Goal: Book appointment/travel/reservation

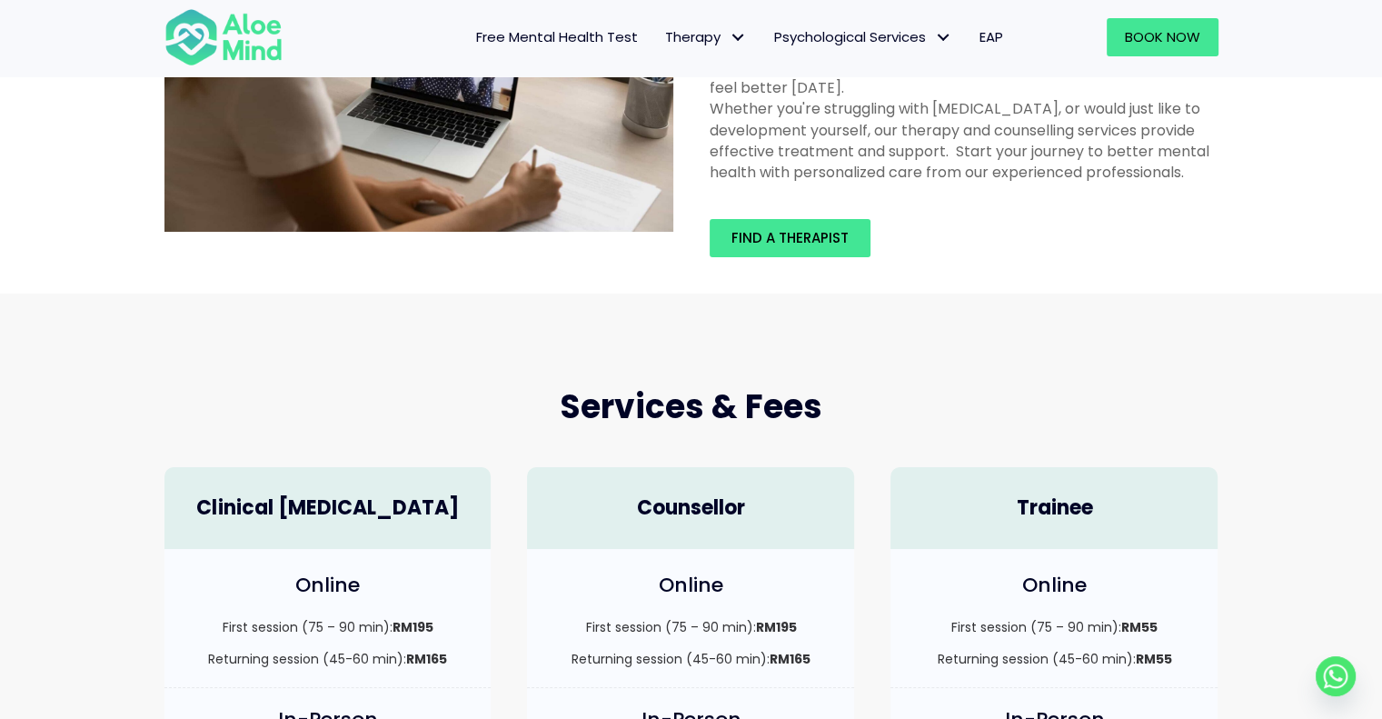
scroll to position [185, 0]
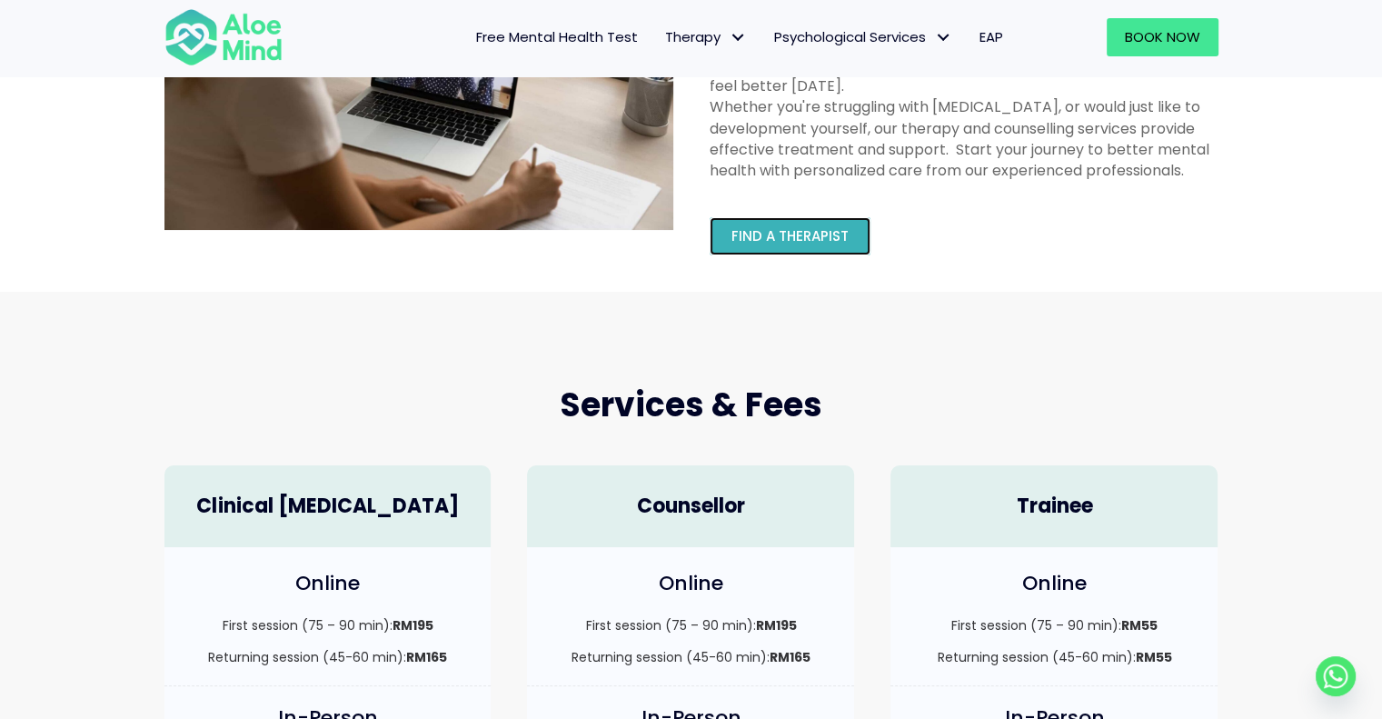
click at [823, 233] on span "Find a therapist" at bounding box center [789, 235] width 117 height 19
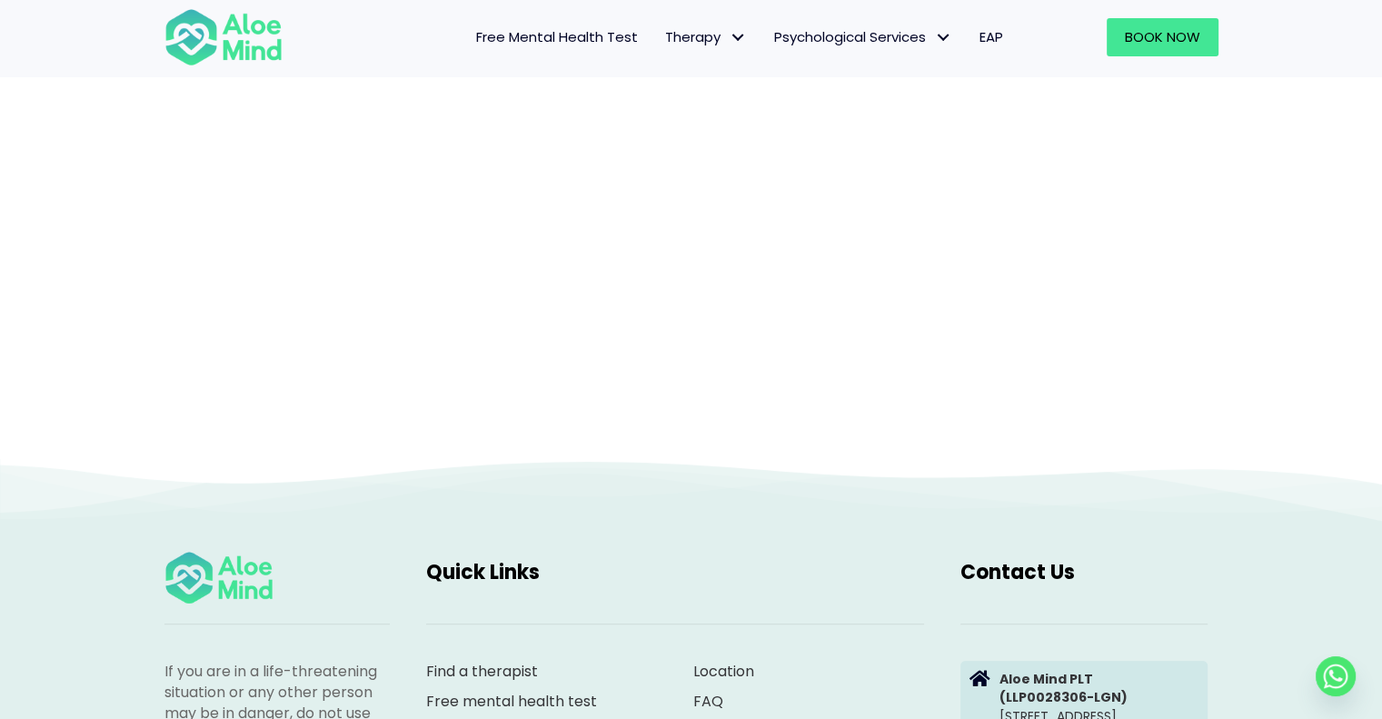
scroll to position [187, 0]
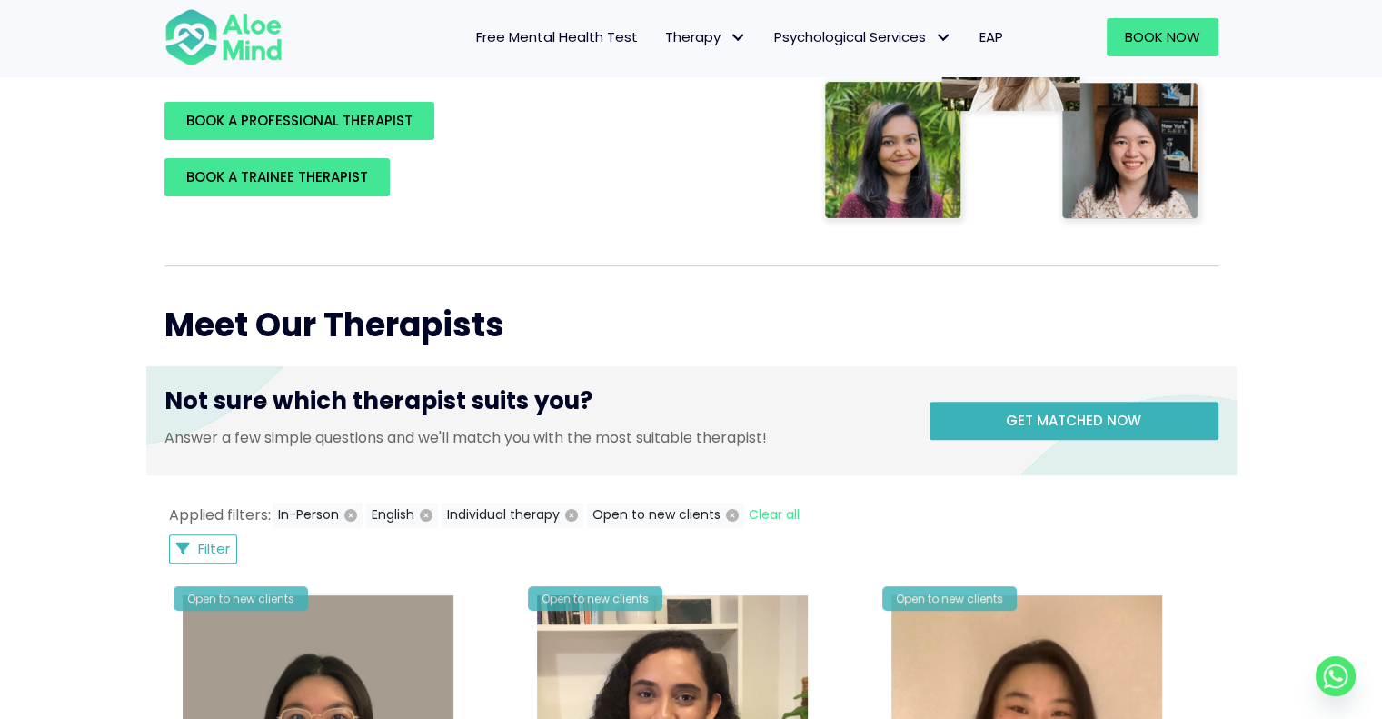
scroll to position [582, 0]
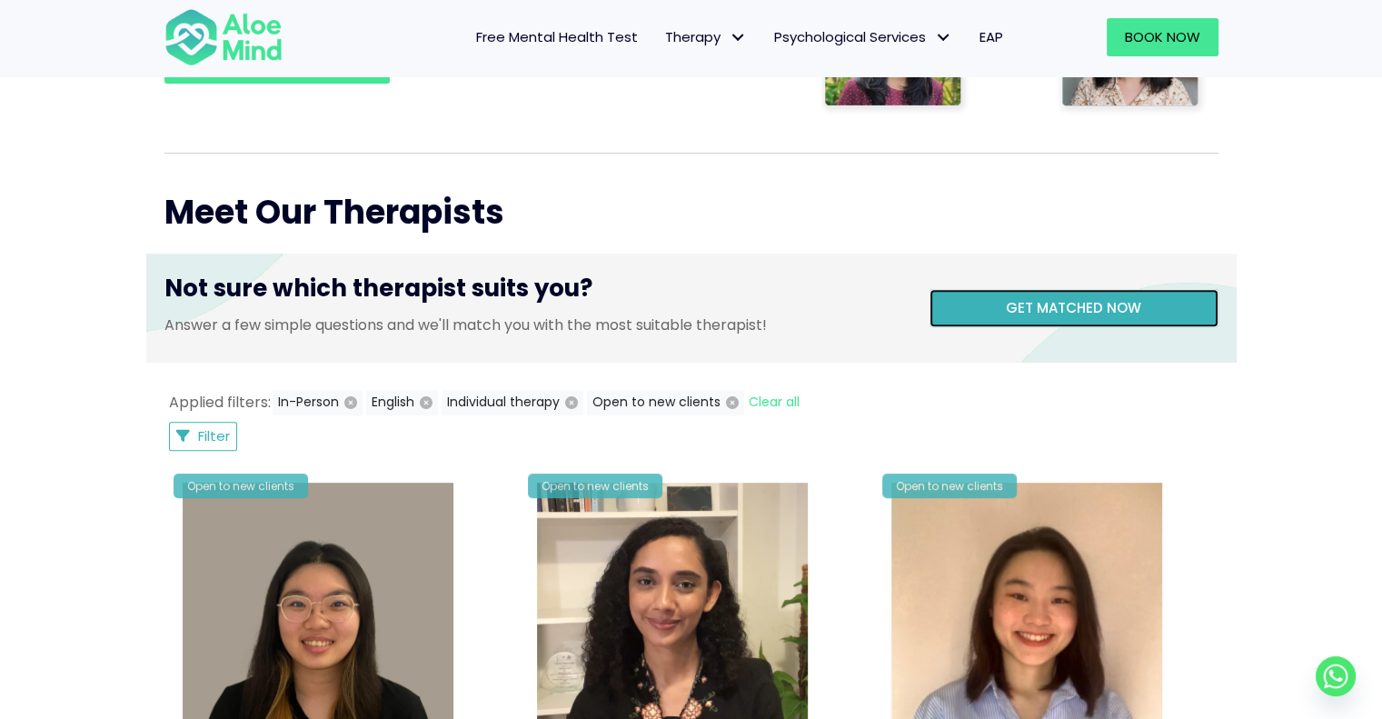
click at [1158, 297] on link "Get matched now" at bounding box center [1074, 308] width 289 height 38
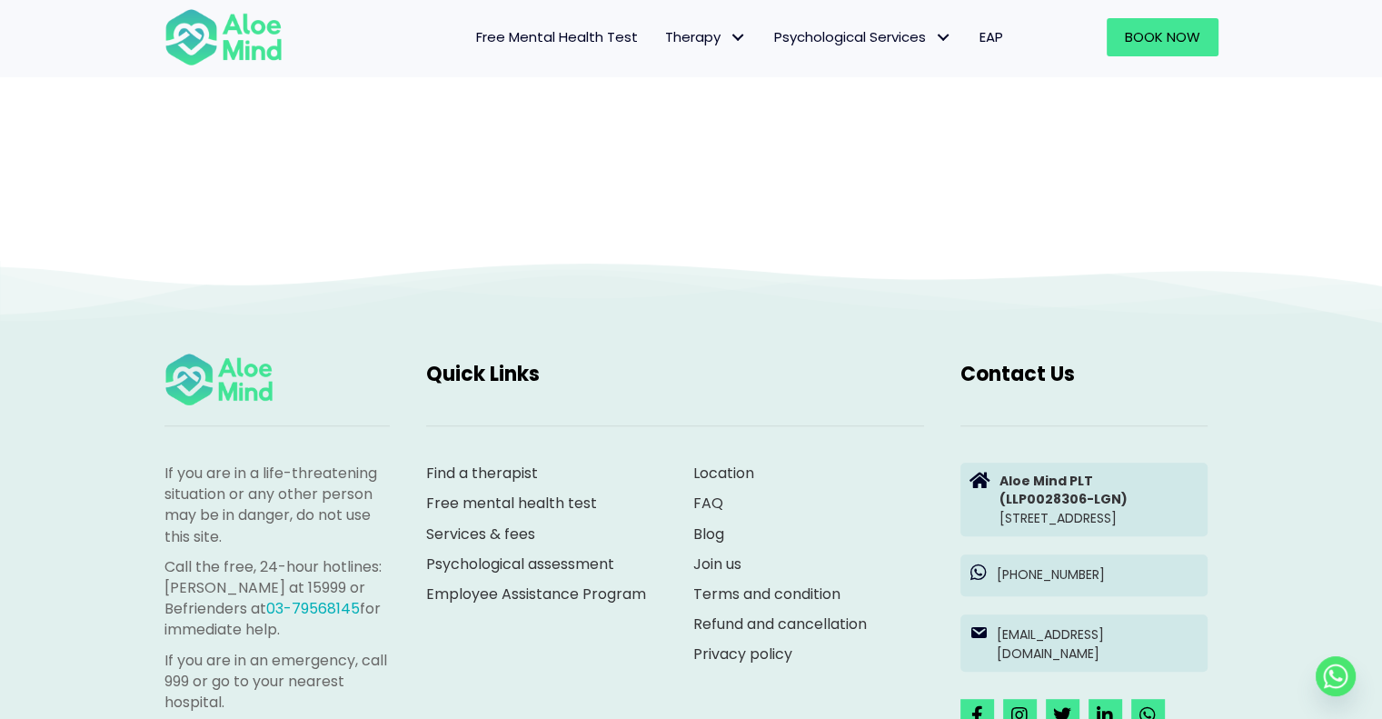
scroll to position [187, 0]
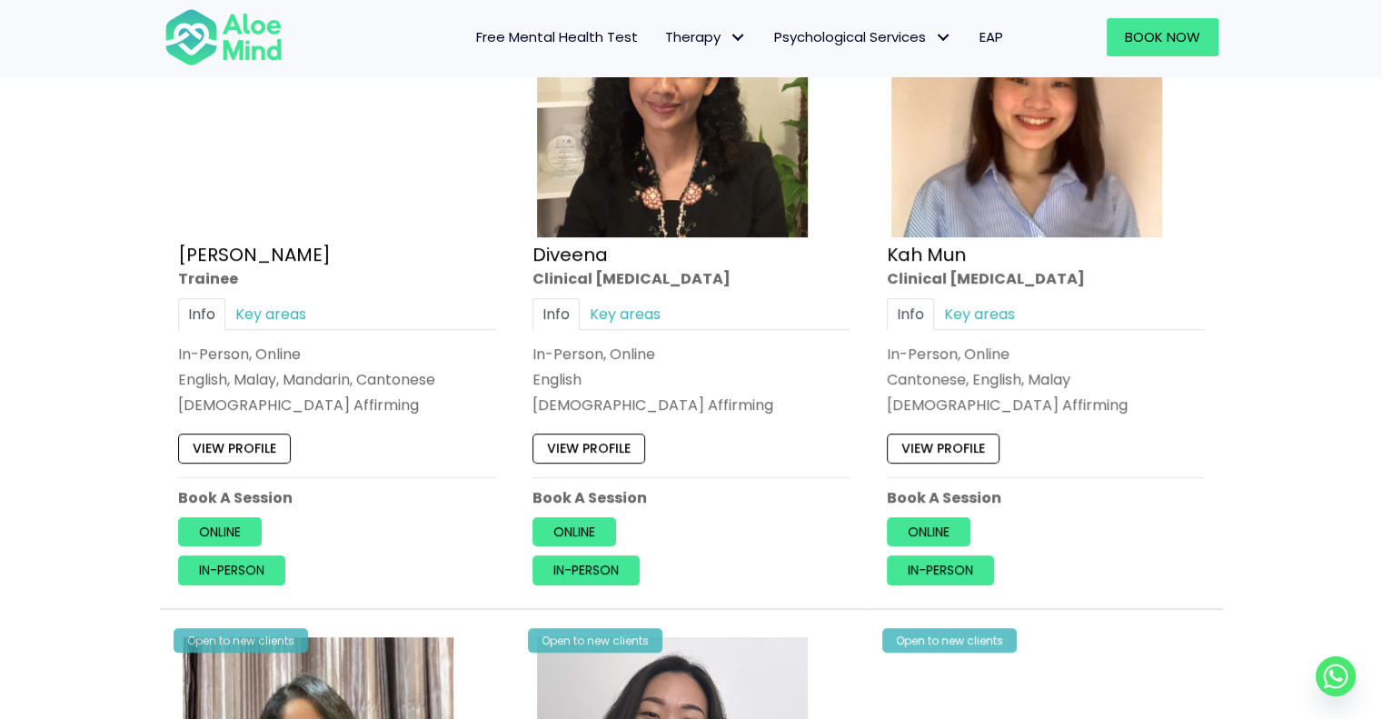
scroll to position [996, 0]
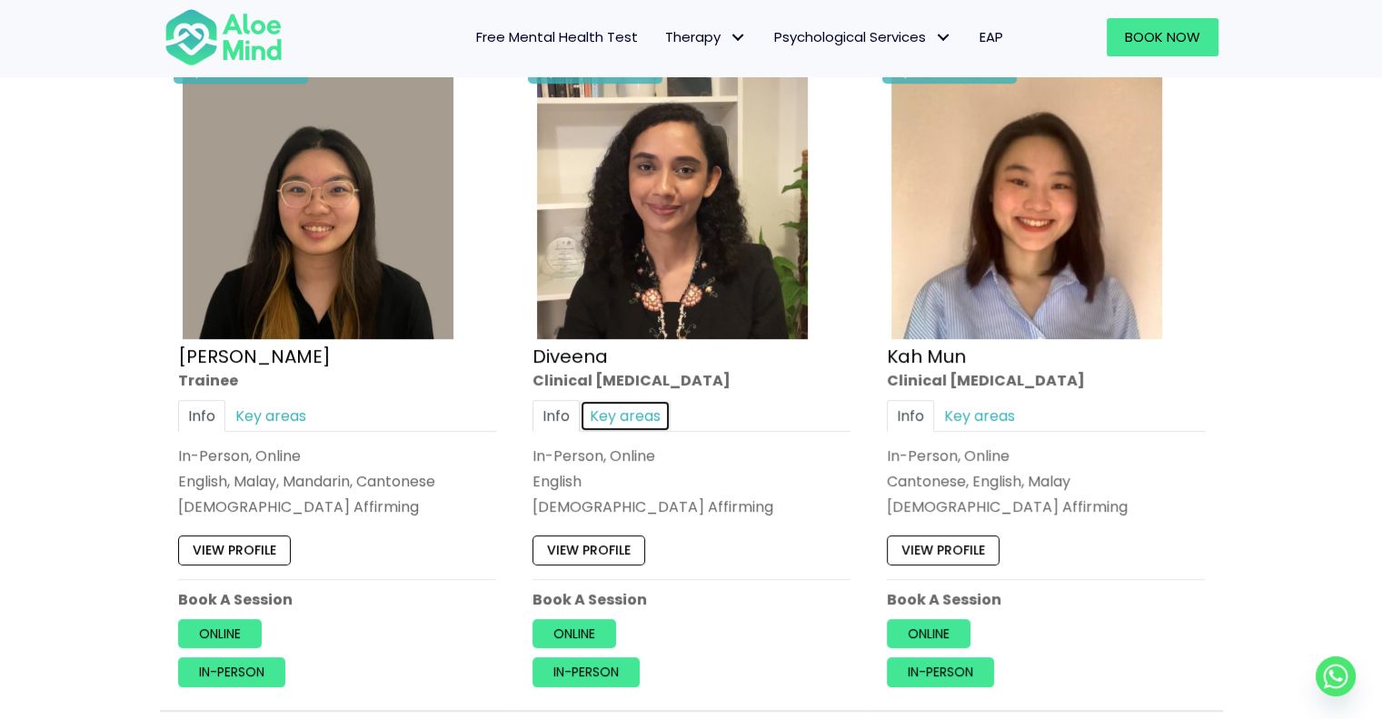
click at [642, 406] on link "Key areas" at bounding box center [625, 416] width 91 height 32
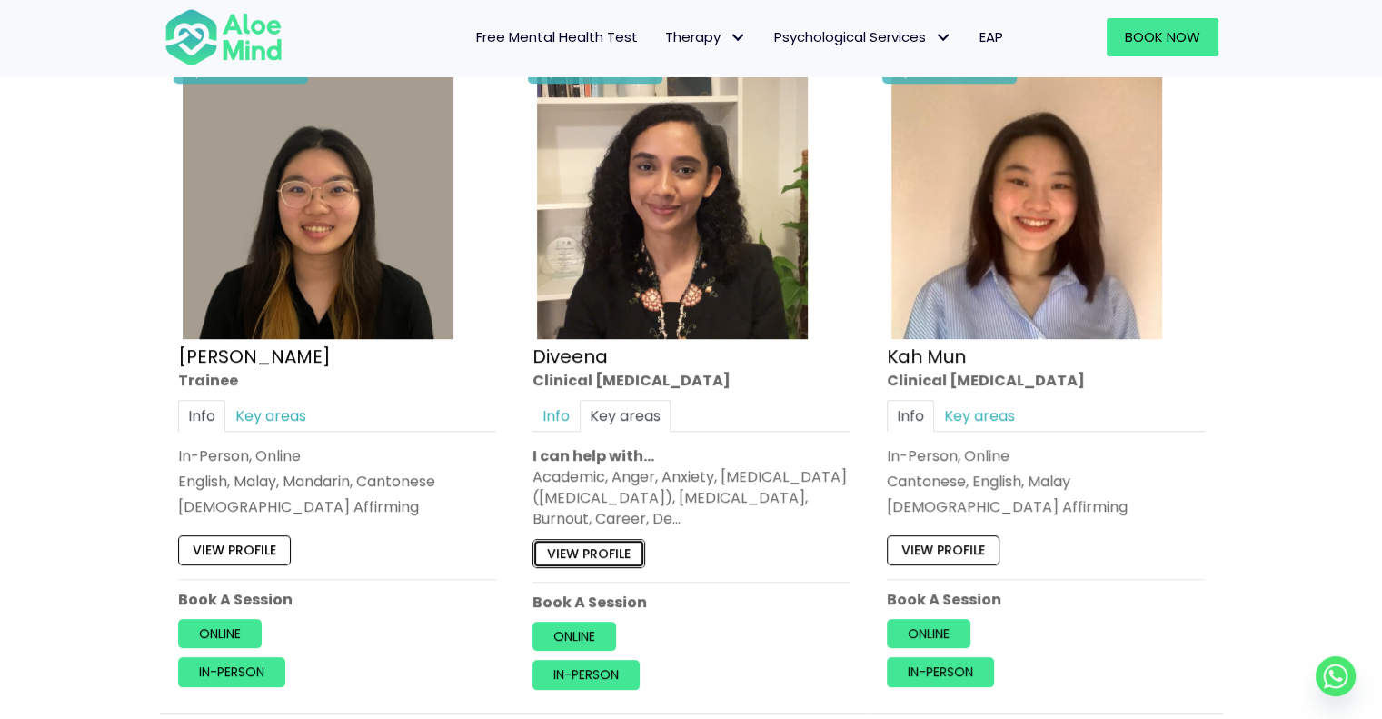
click at [612, 552] on link "View profile" at bounding box center [588, 553] width 113 height 29
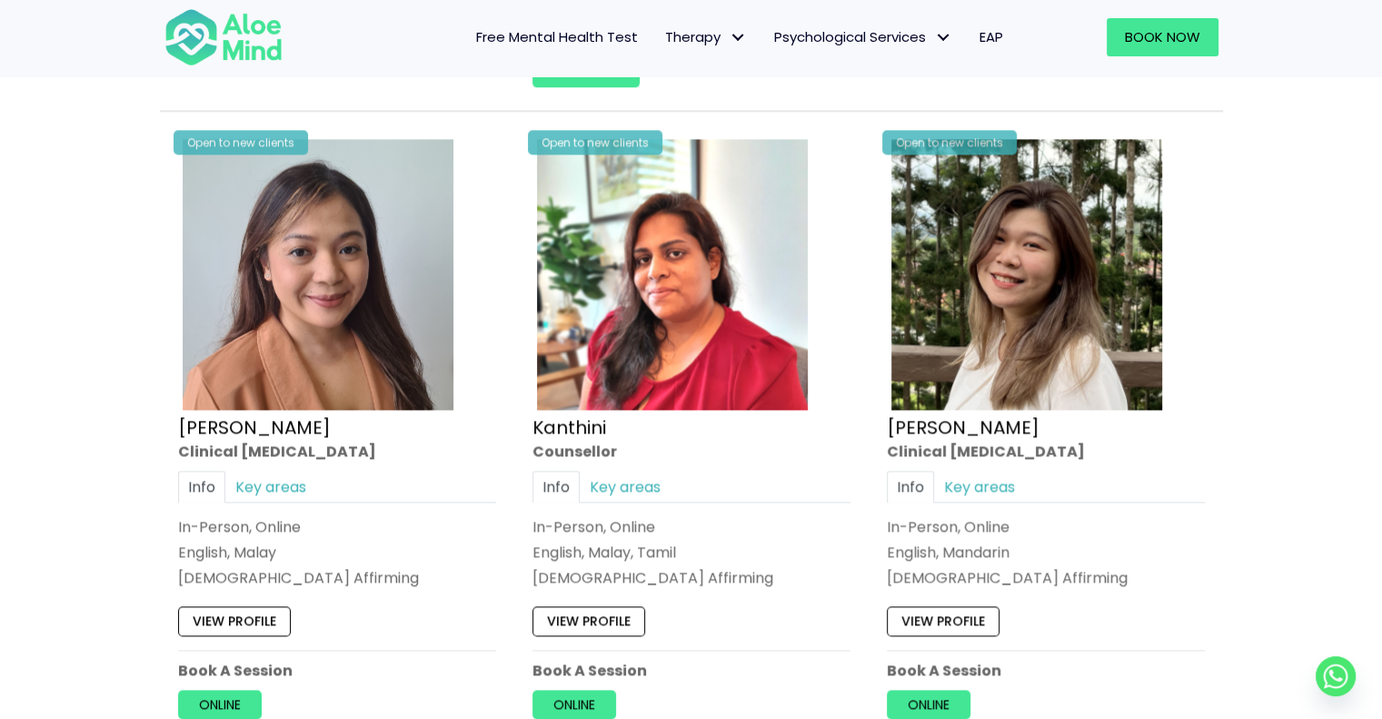
scroll to position [2392, 0]
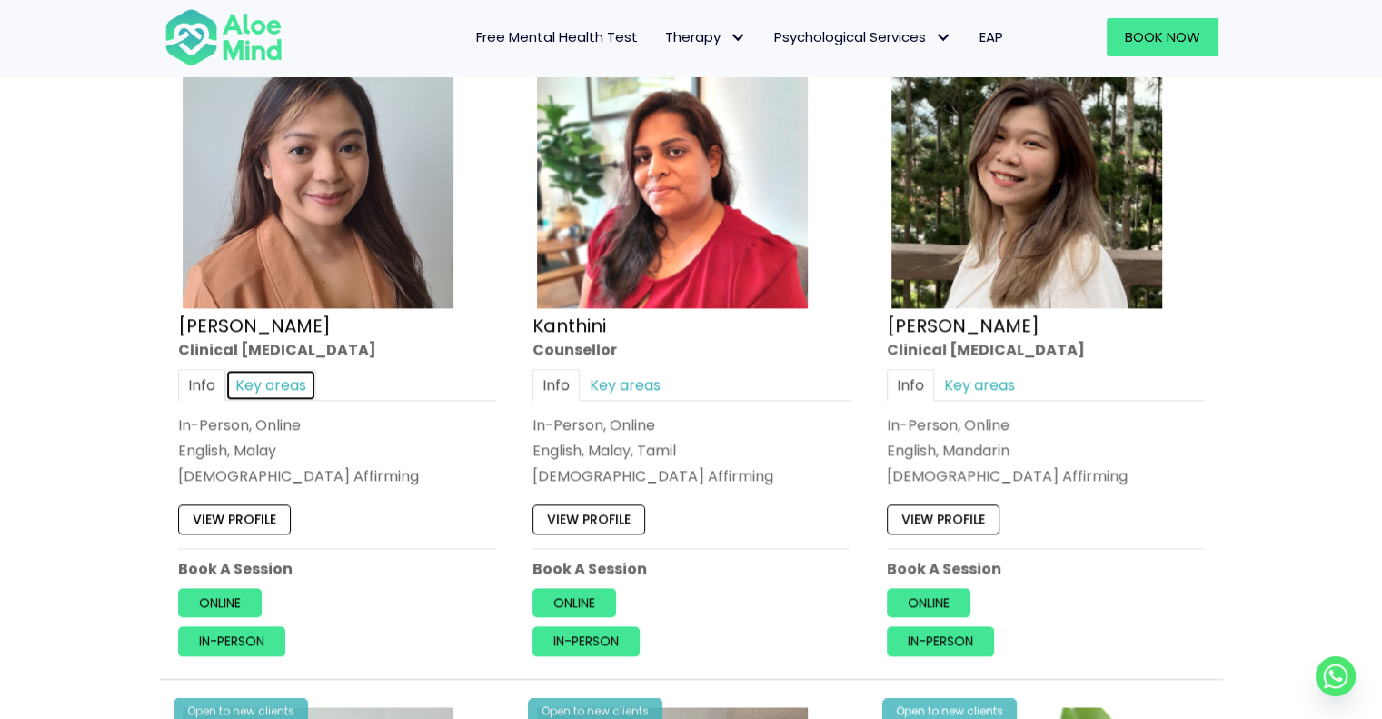
click at [275, 381] on link "Key areas" at bounding box center [270, 384] width 91 height 32
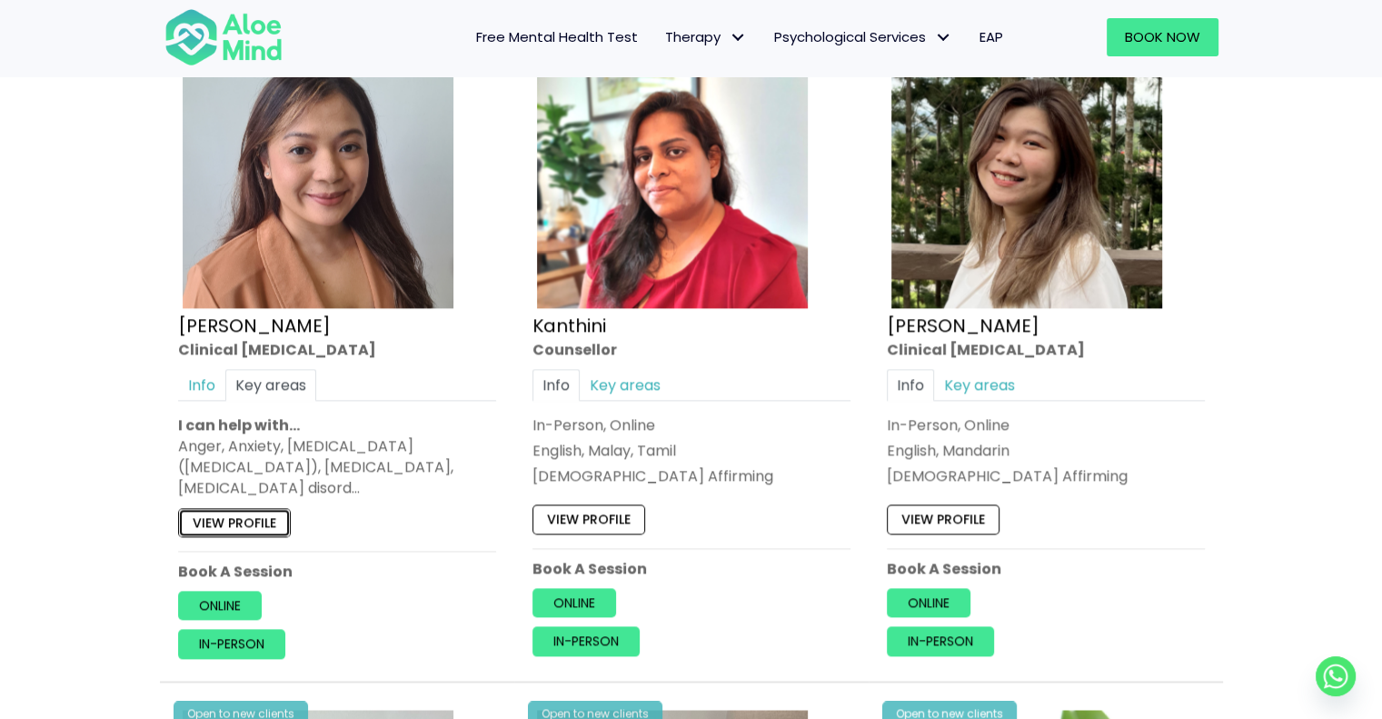
click at [257, 511] on link "View profile" at bounding box center [234, 521] width 113 height 29
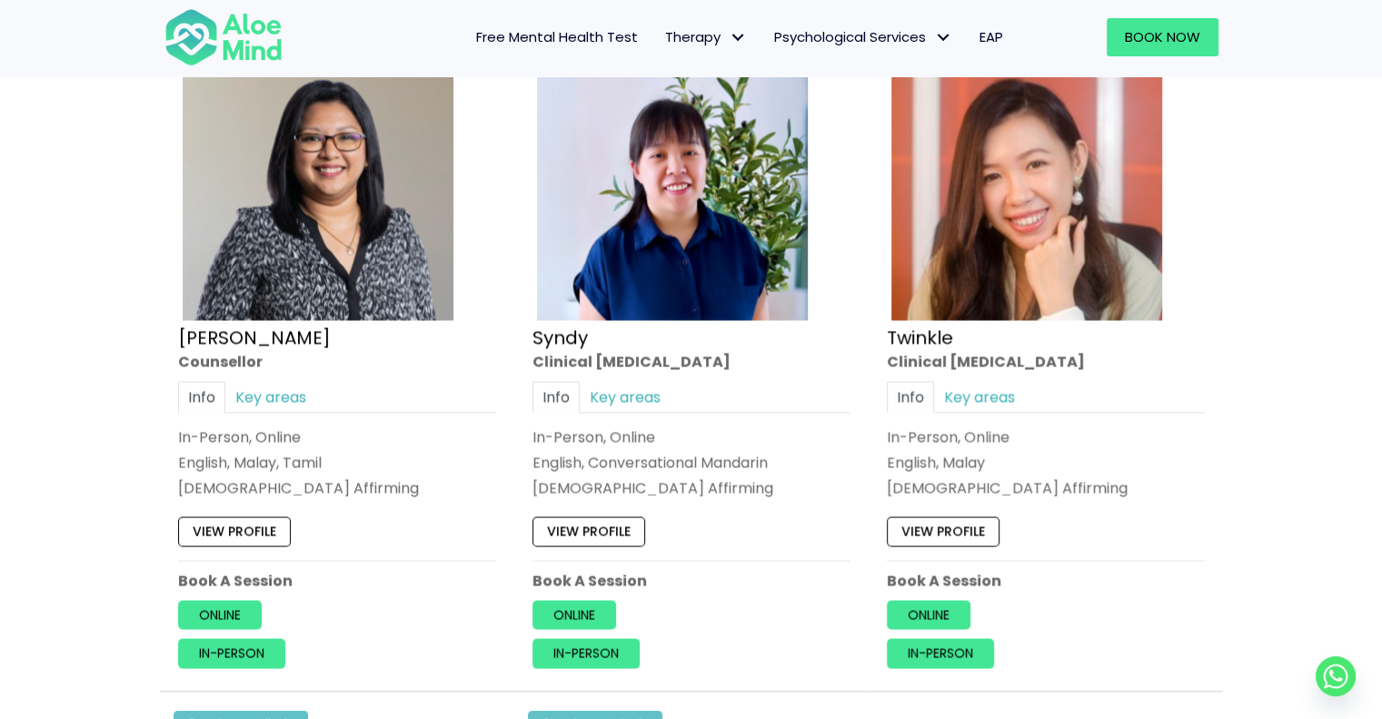
scroll to position [3808, 0]
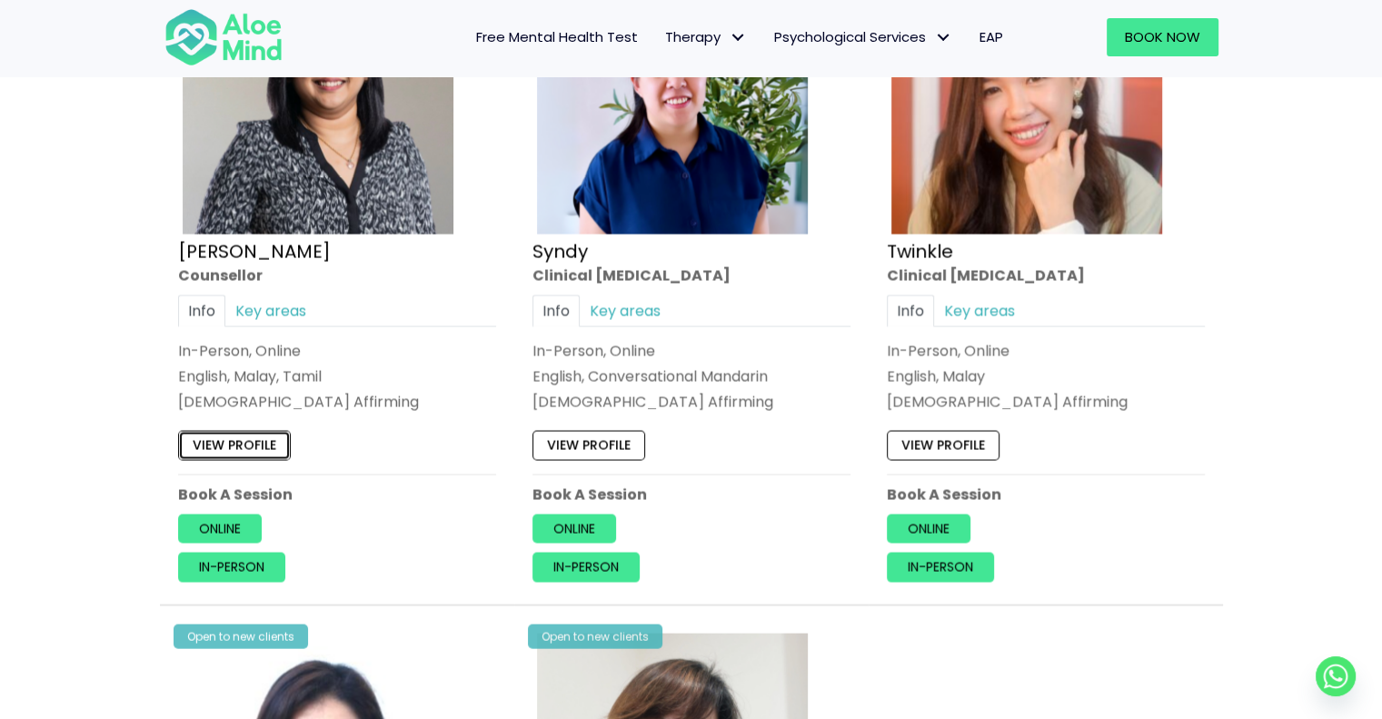
click at [263, 431] on link "View profile" at bounding box center [234, 445] width 113 height 29
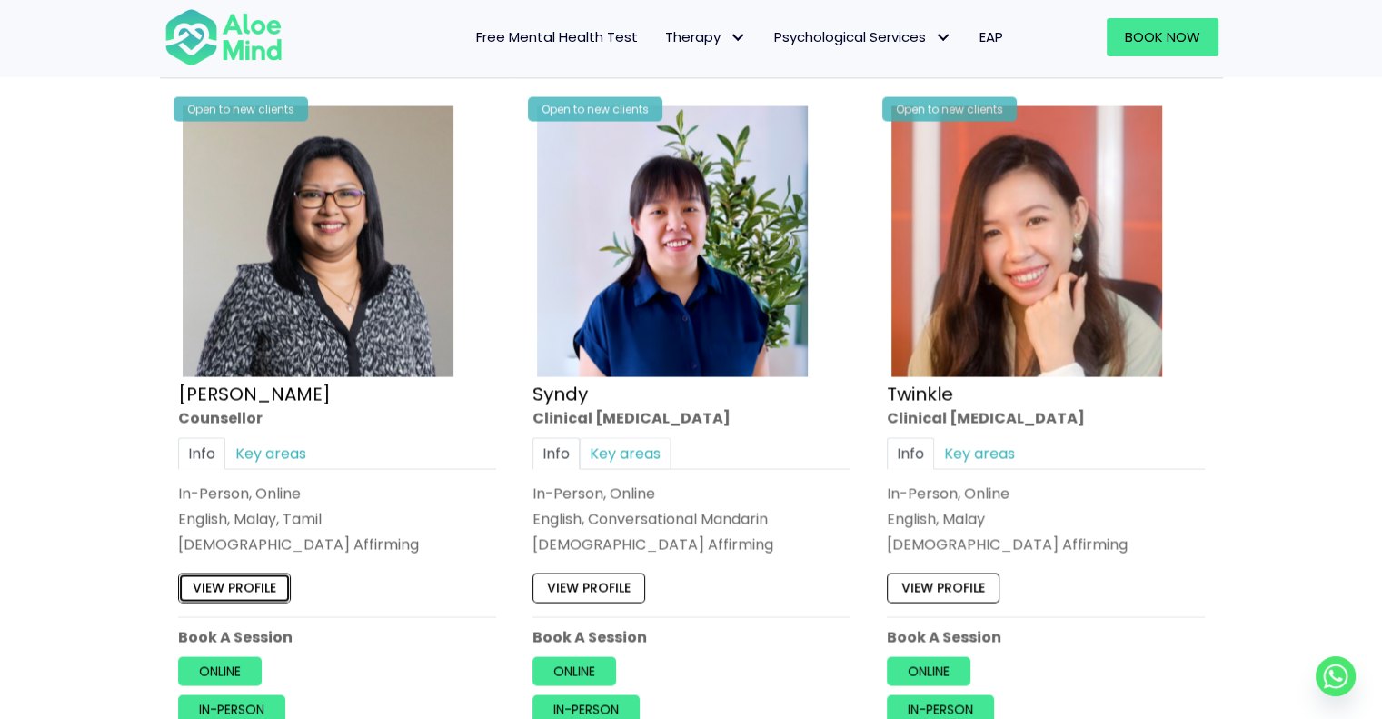
scroll to position [3666, 0]
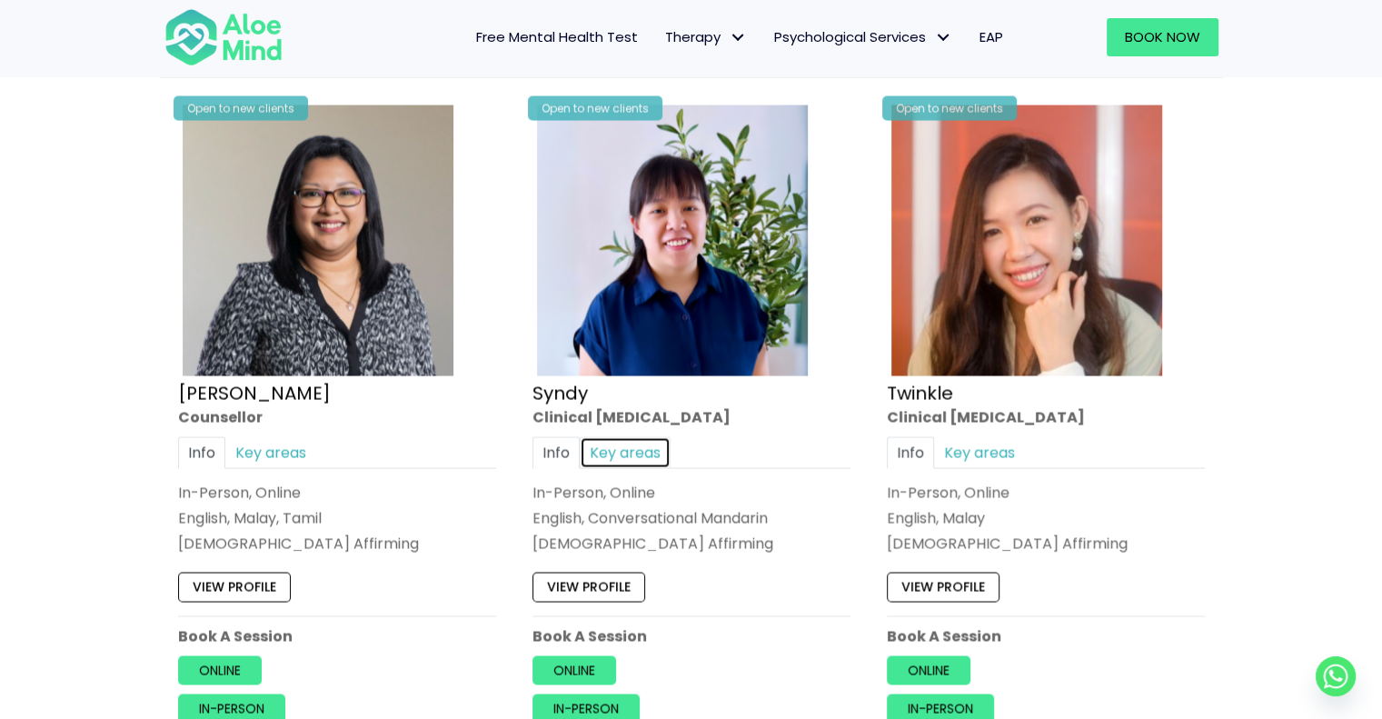
click at [640, 443] on link "Key areas" at bounding box center [625, 453] width 91 height 32
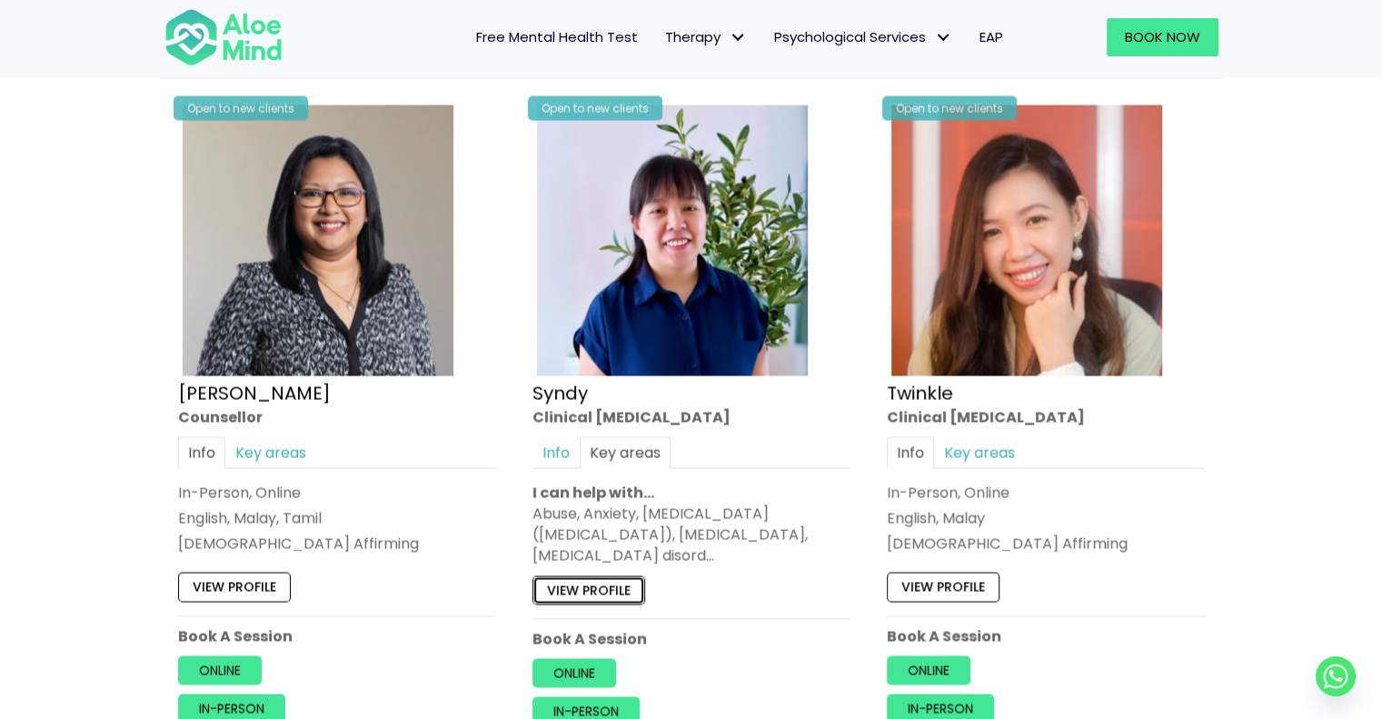
click at [611, 577] on link "View profile" at bounding box center [588, 590] width 113 height 29
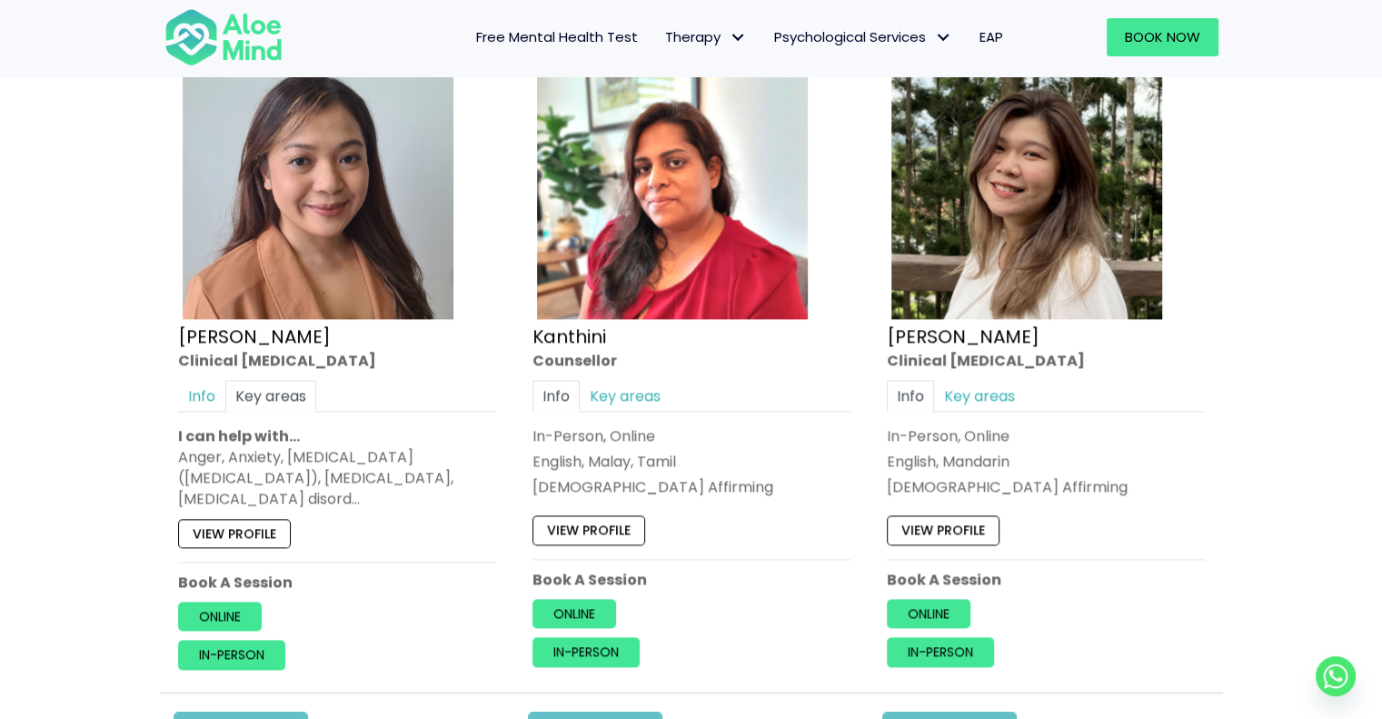
scroll to position [2381, 0]
click at [622, 392] on link "Key areas" at bounding box center [625, 395] width 91 height 32
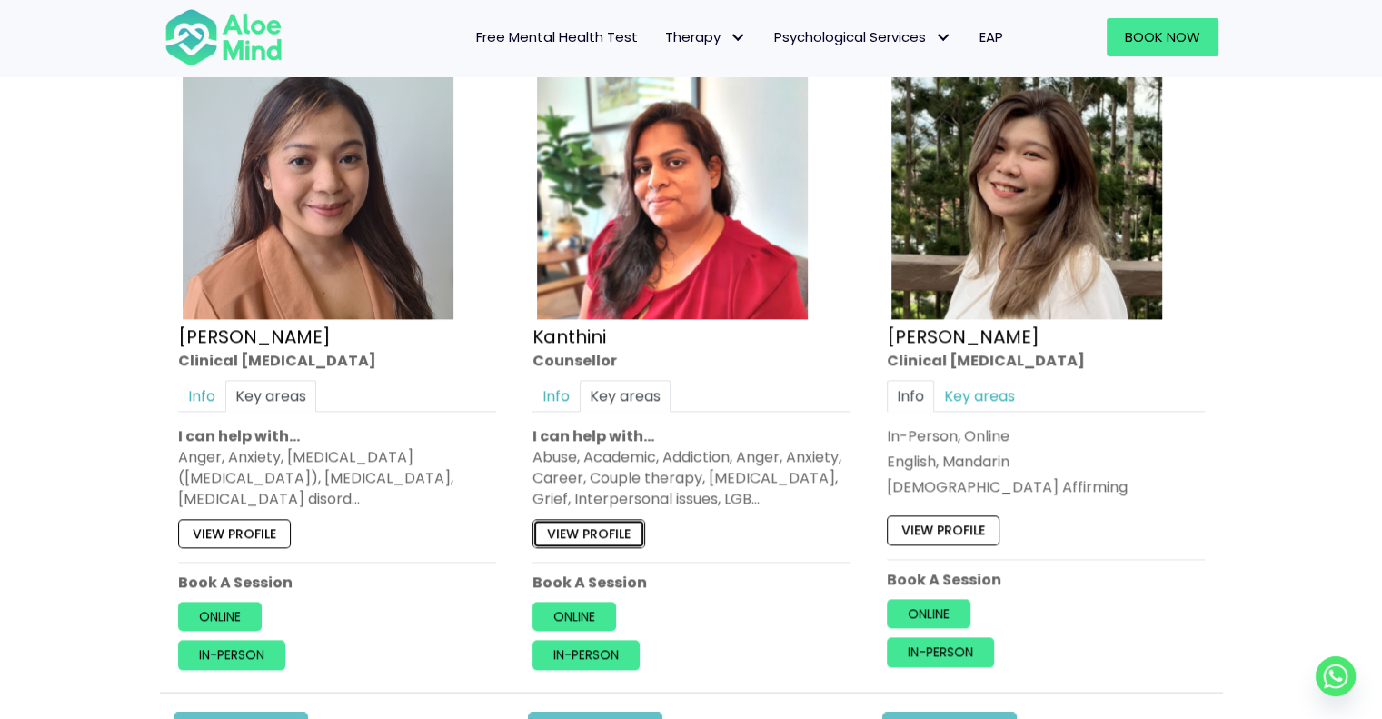
click at [614, 529] on link "View profile" at bounding box center [588, 532] width 113 height 29
click at [294, 387] on link "Key areas" at bounding box center [270, 395] width 91 height 32
click at [276, 388] on link "Key areas" at bounding box center [270, 395] width 91 height 32
click at [261, 529] on link "View profile" at bounding box center [234, 532] width 113 height 29
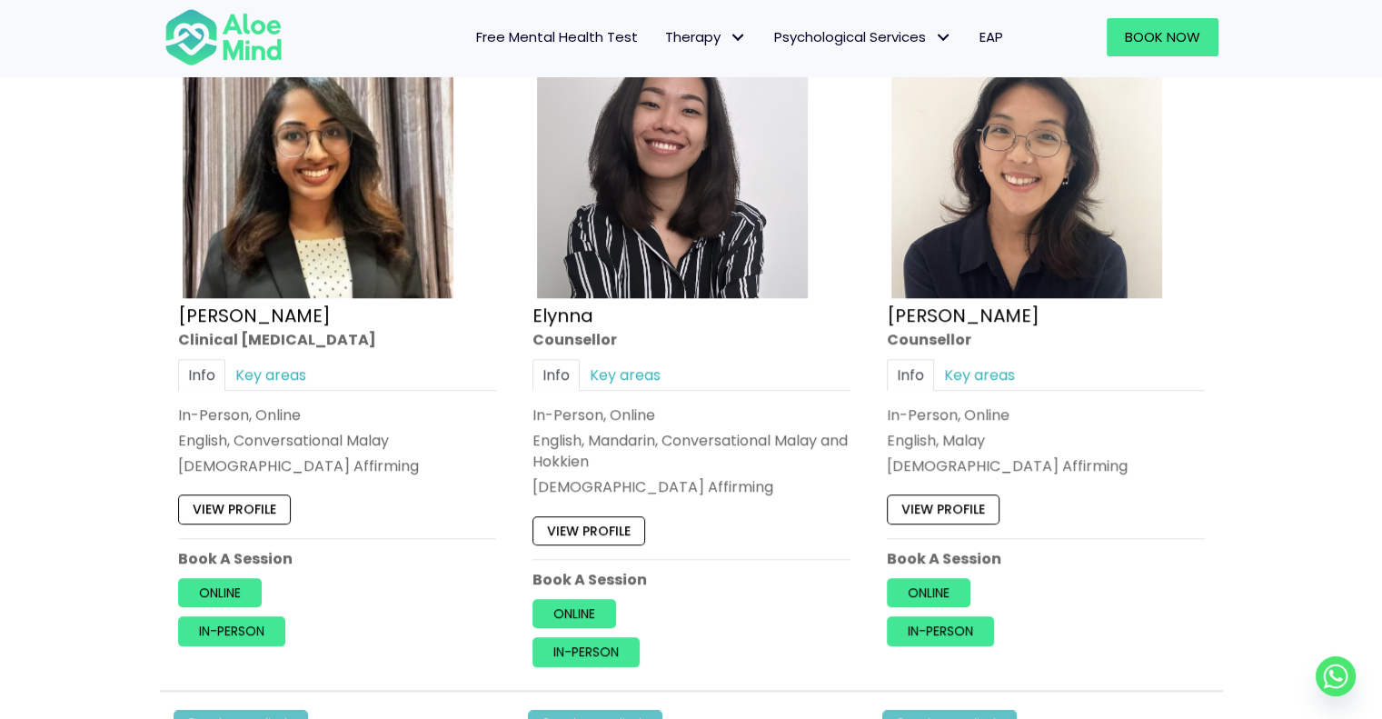
scroll to position [1705, 0]
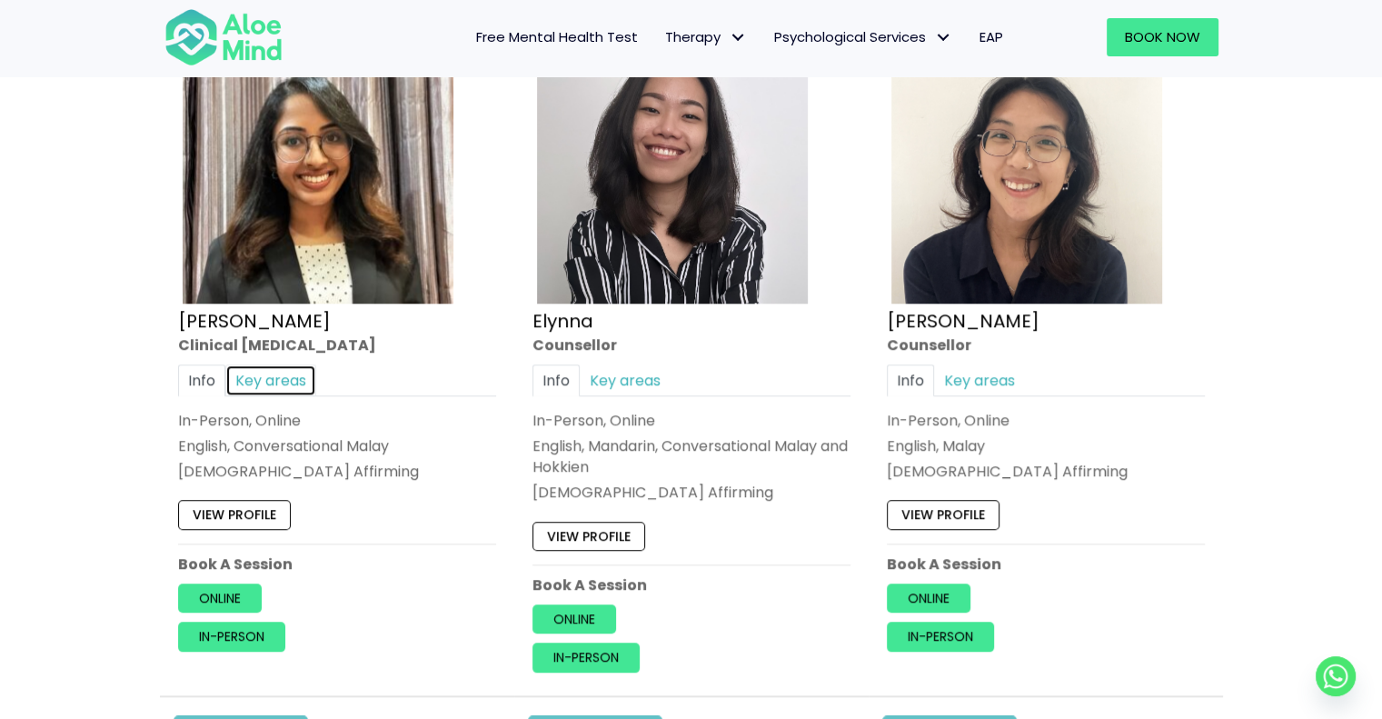
click at [274, 383] on link "Key areas" at bounding box center [270, 380] width 91 height 32
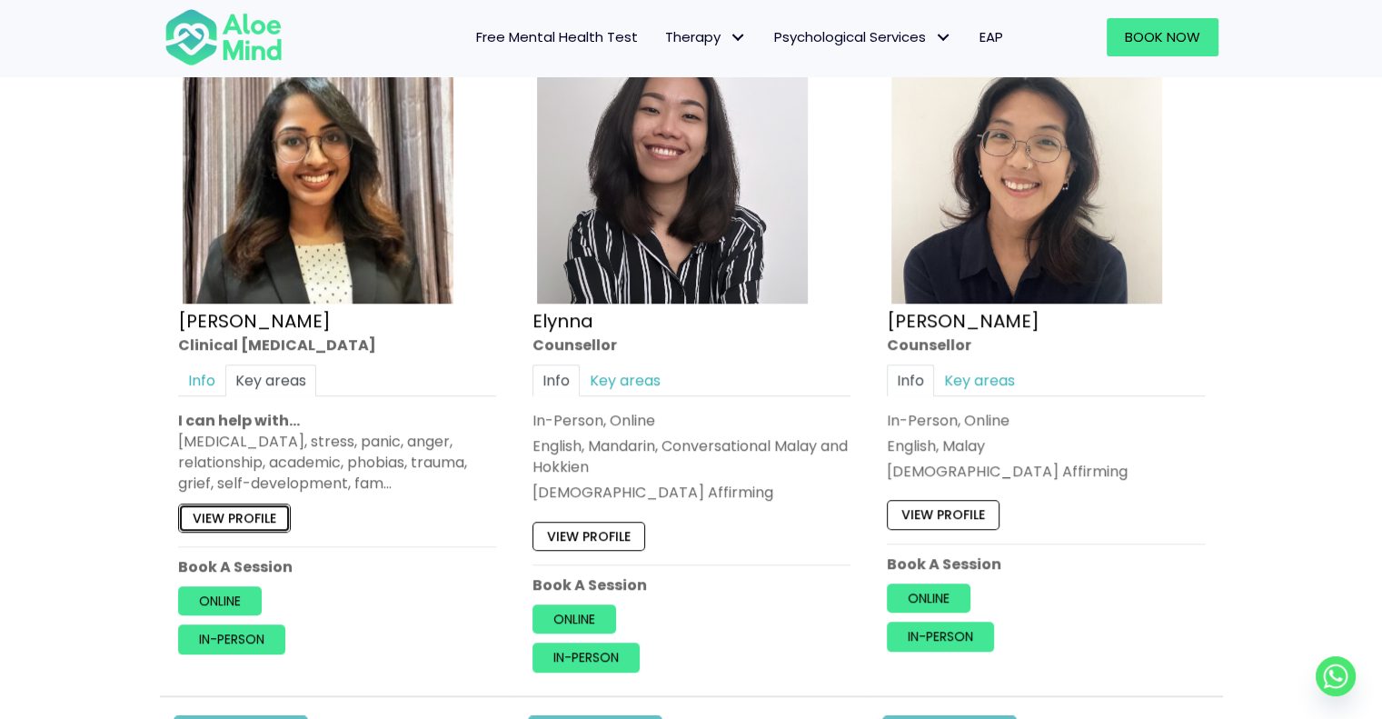
click at [251, 517] on link "View profile" at bounding box center [234, 517] width 113 height 29
click at [240, 637] on link "In-person" at bounding box center [231, 638] width 107 height 29
click at [241, 633] on link "In-person" at bounding box center [231, 638] width 107 height 29
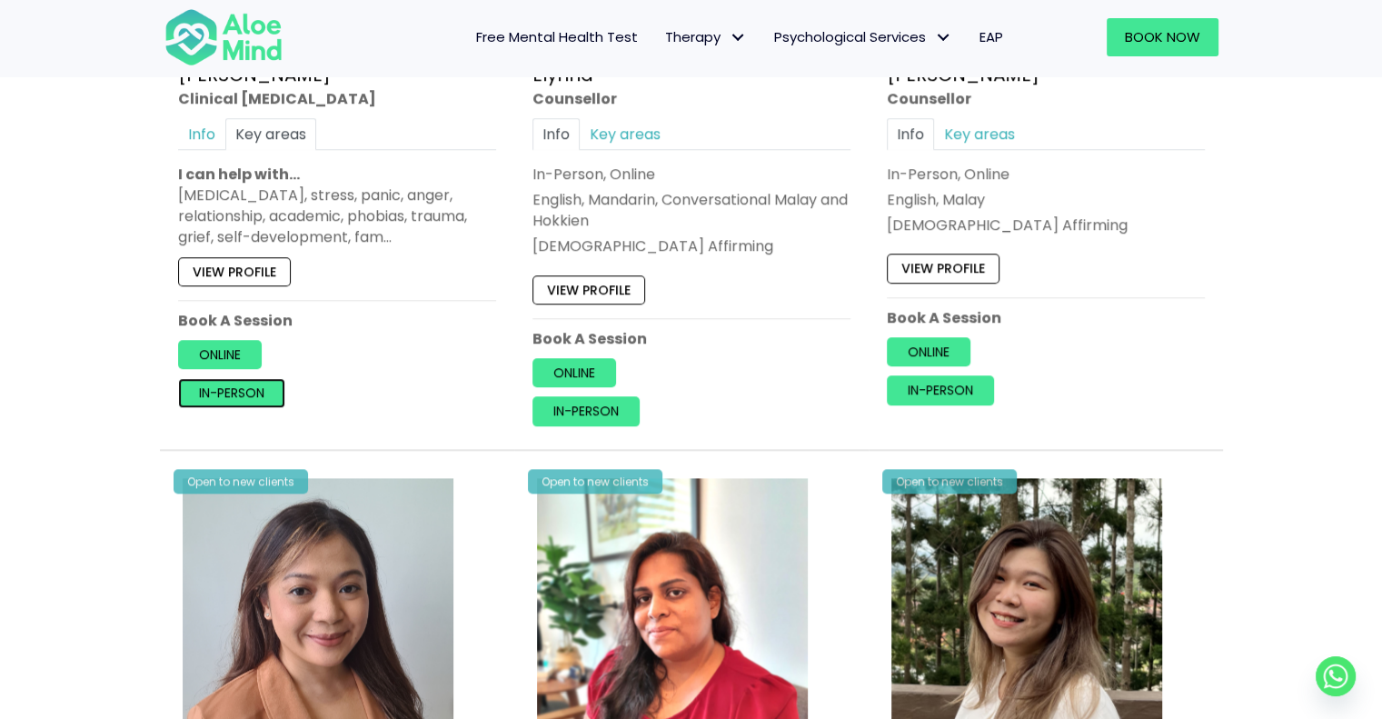
scroll to position [1950, 0]
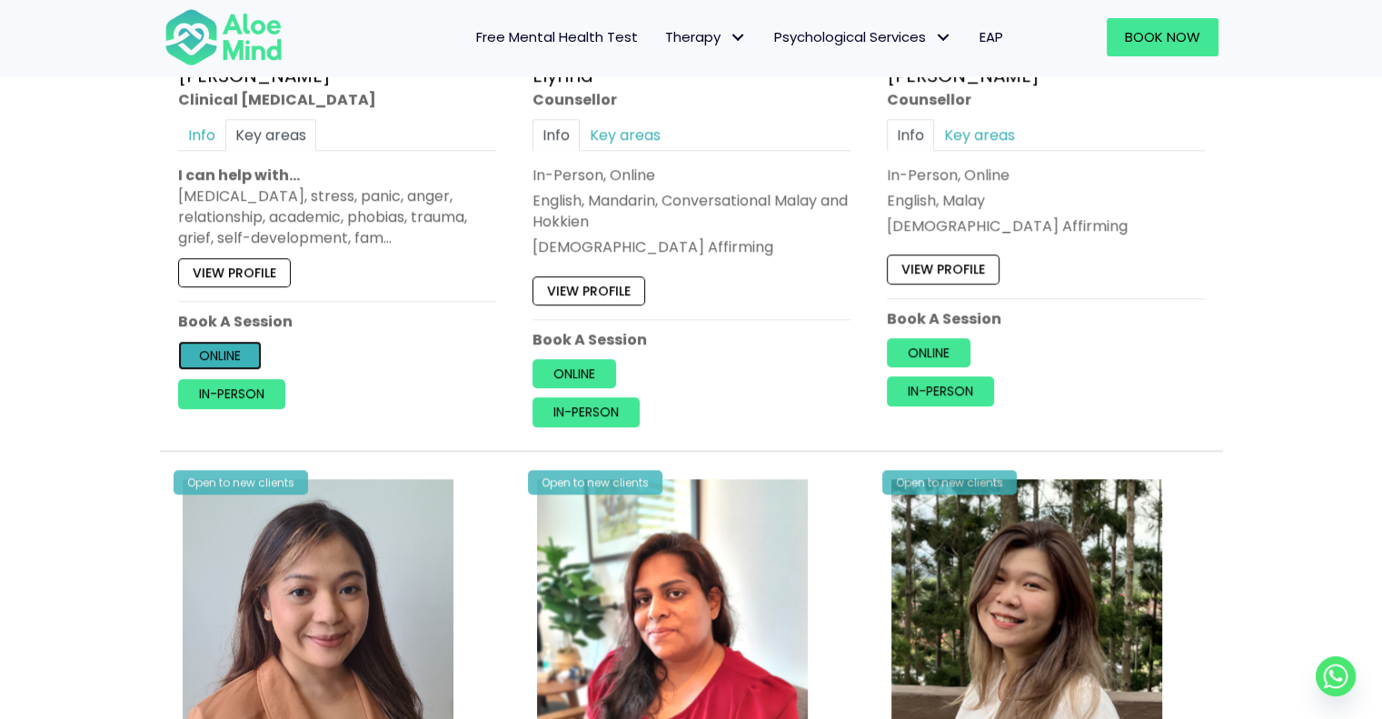
click at [216, 341] on link "Online" at bounding box center [220, 355] width 84 height 29
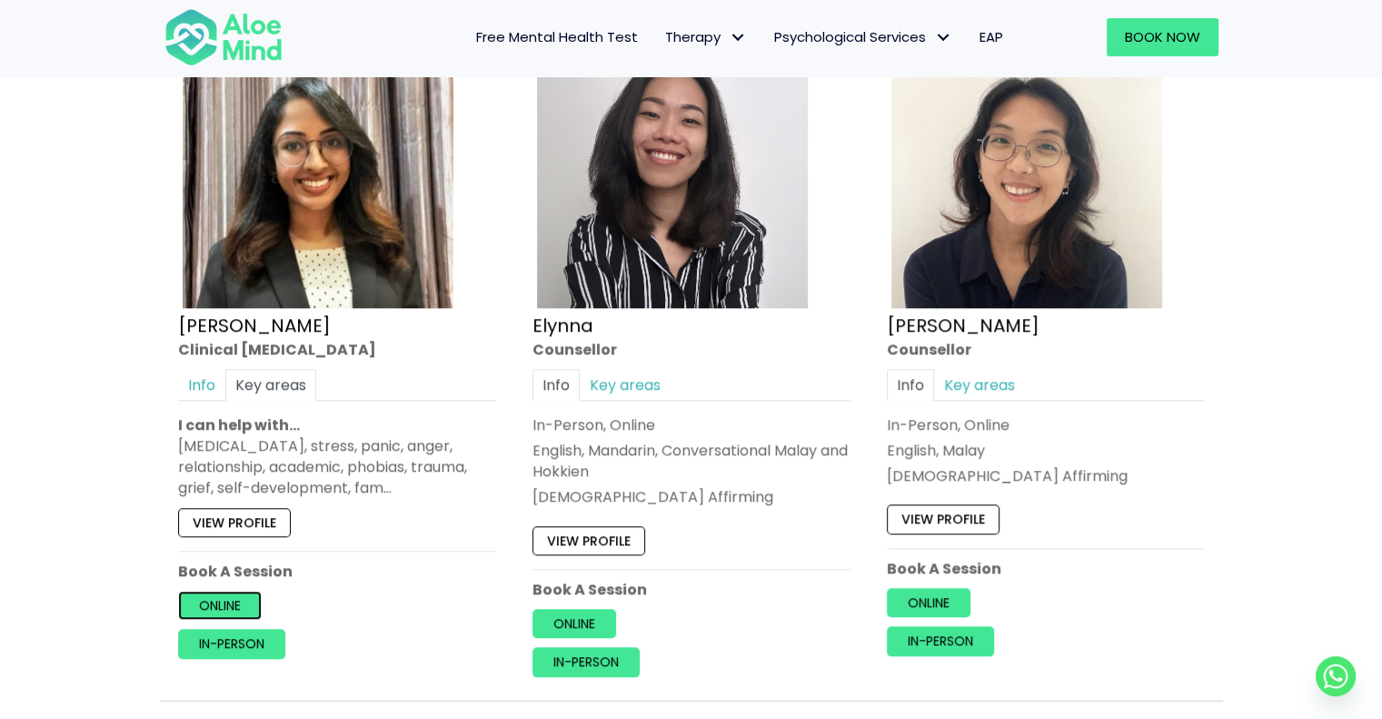
scroll to position [1806, 0]
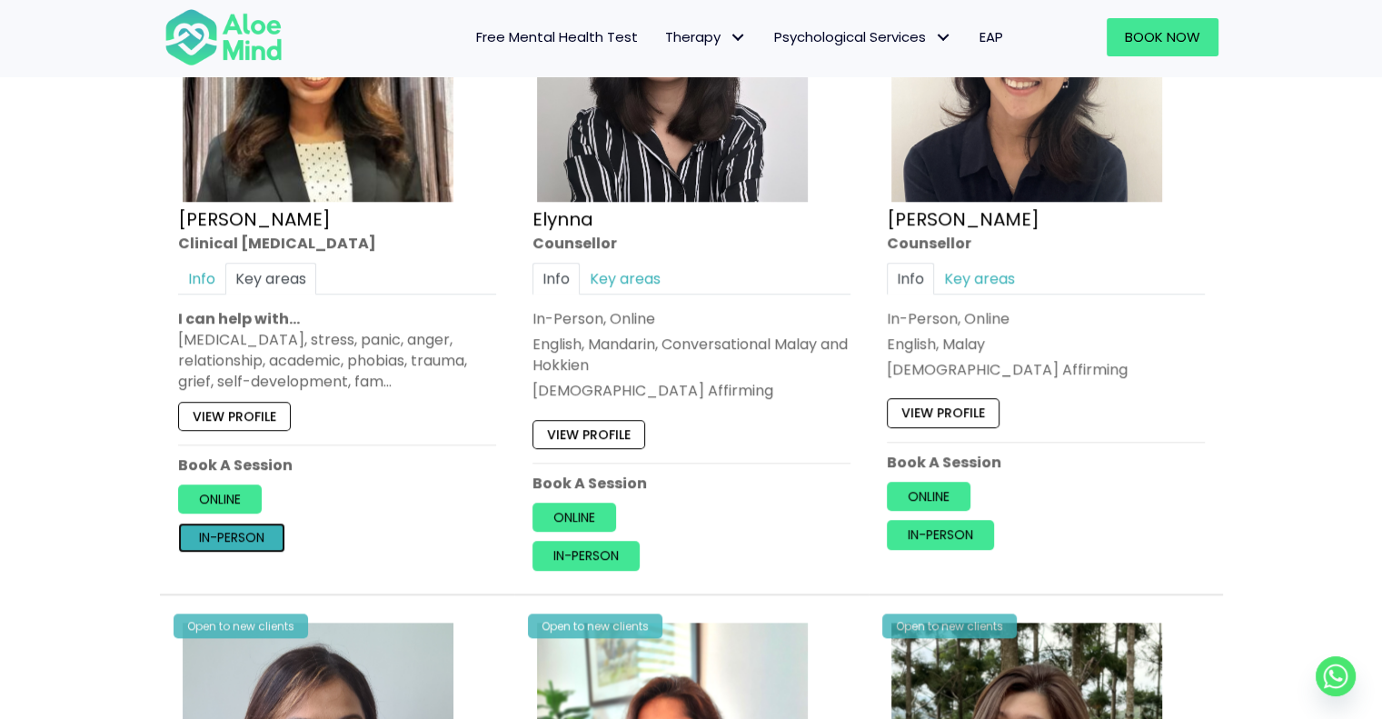
click at [246, 534] on link "In-person" at bounding box center [231, 536] width 107 height 29
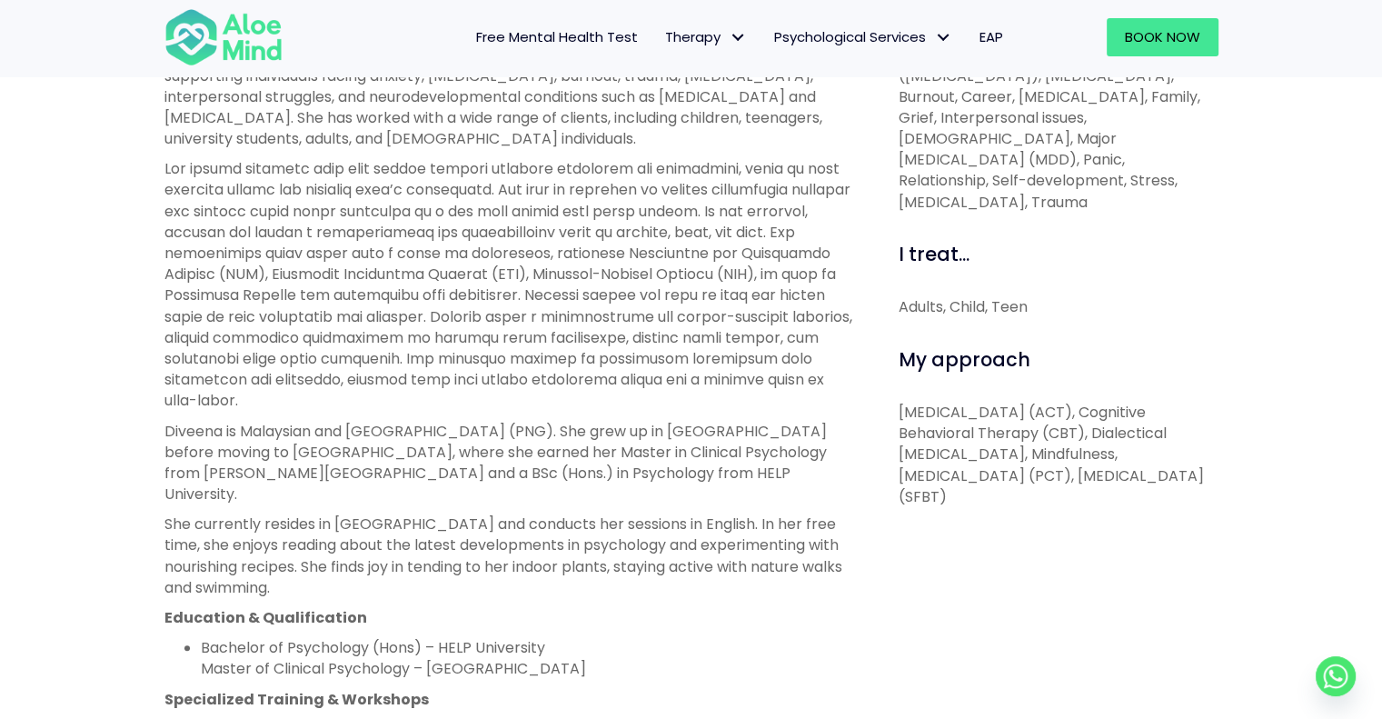
scroll to position [1009, 0]
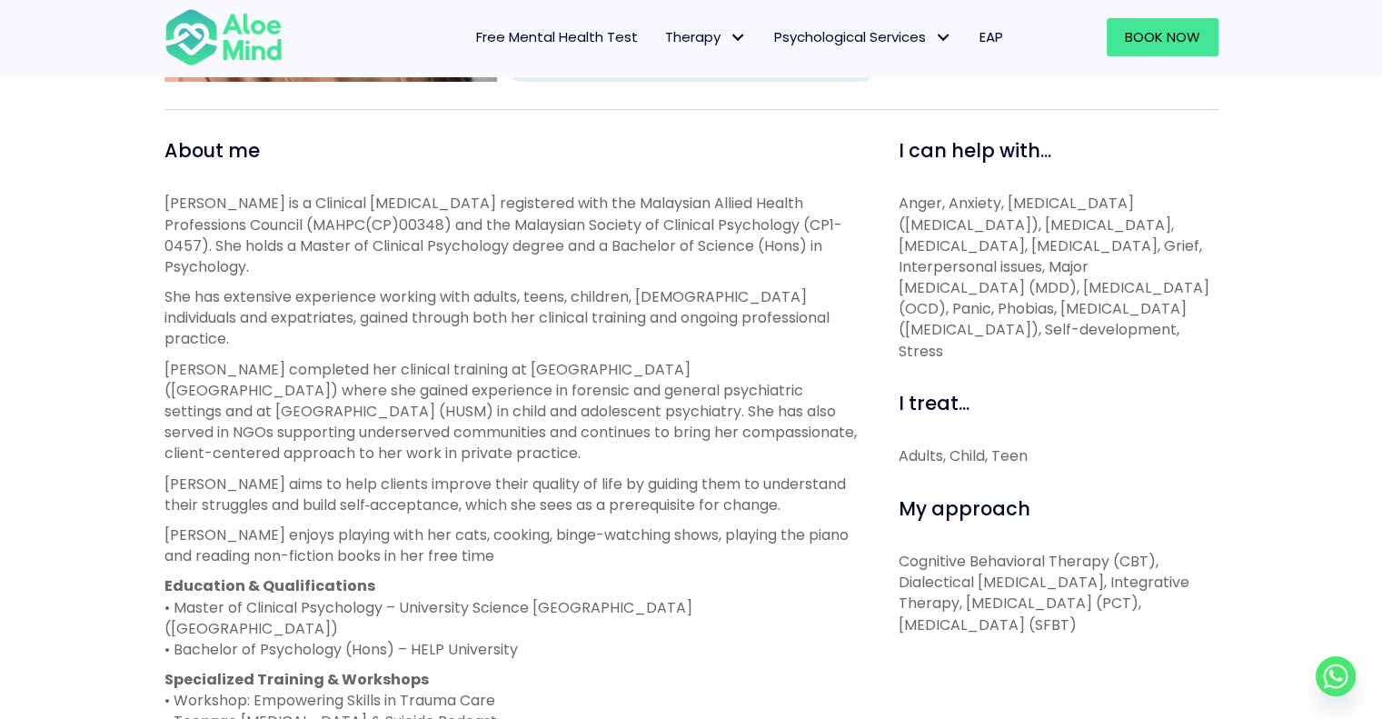
scroll to position [584, 0]
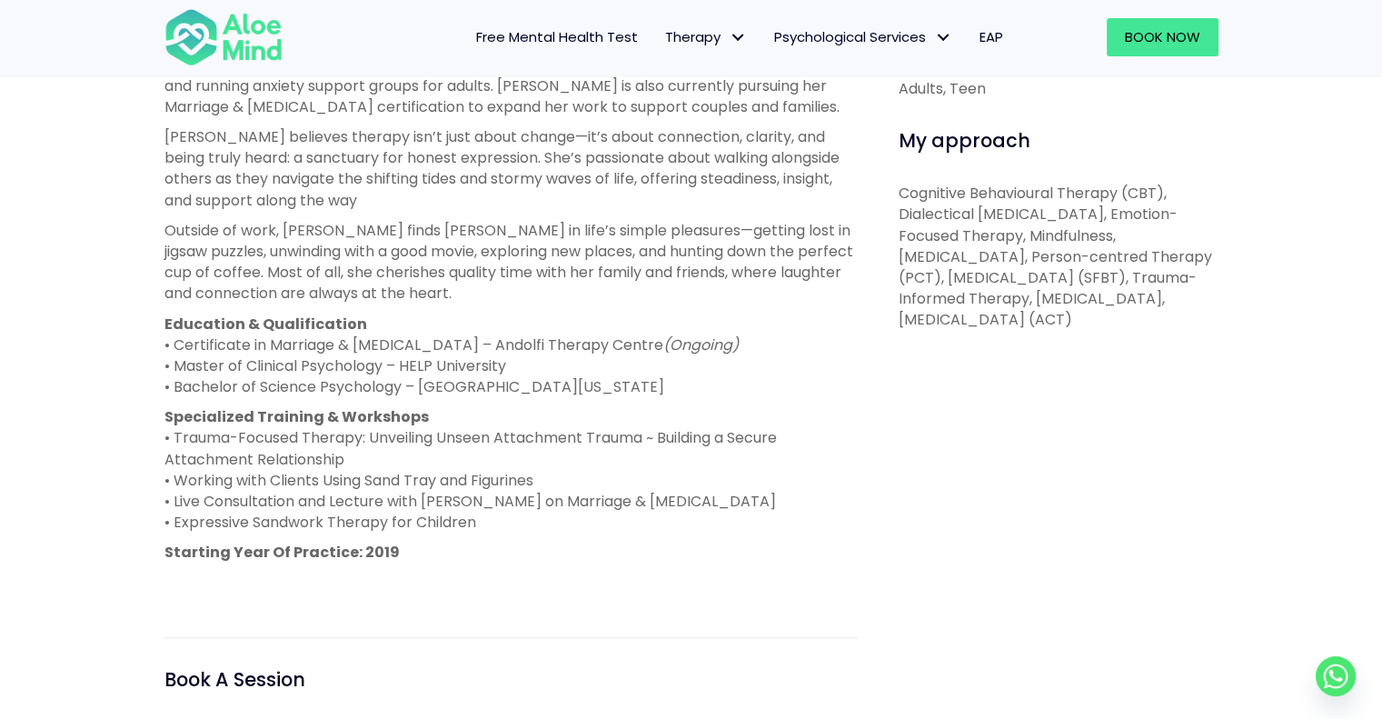
scroll to position [1221, 0]
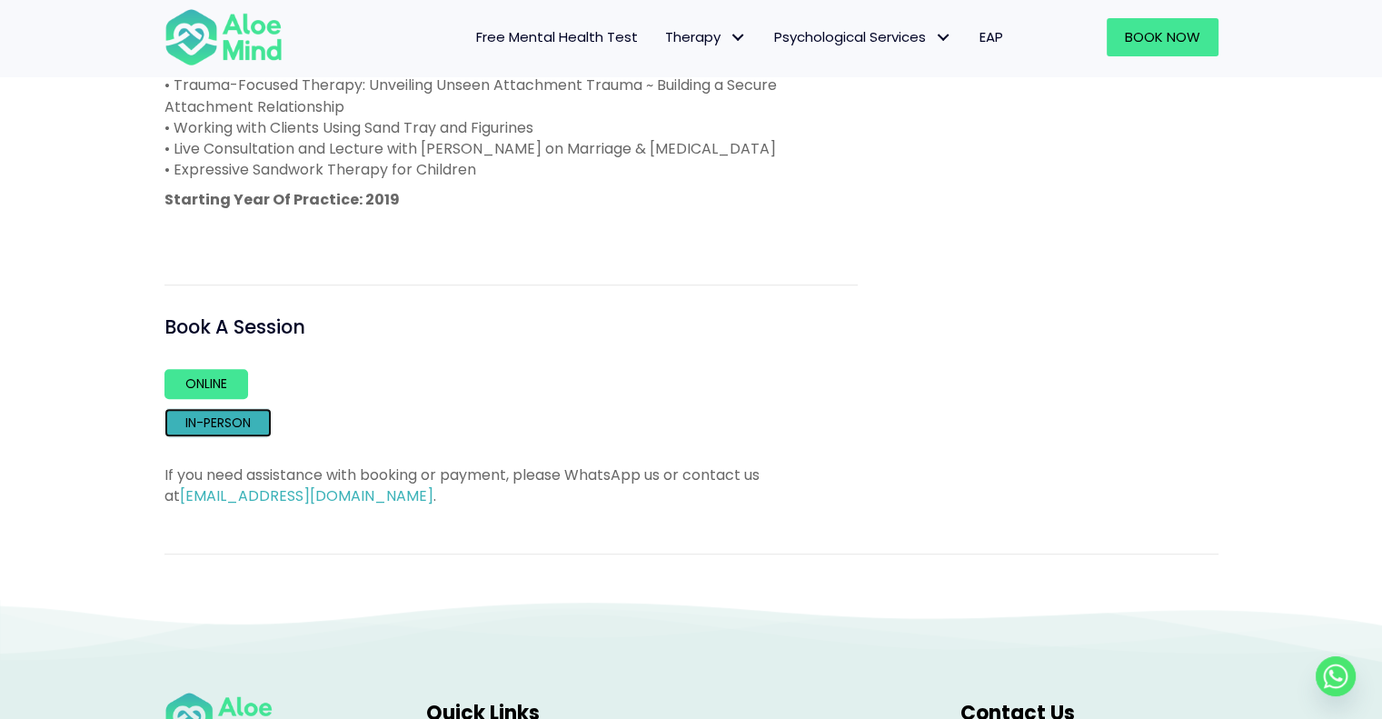
click at [231, 424] on link "In-person" at bounding box center [217, 422] width 107 height 29
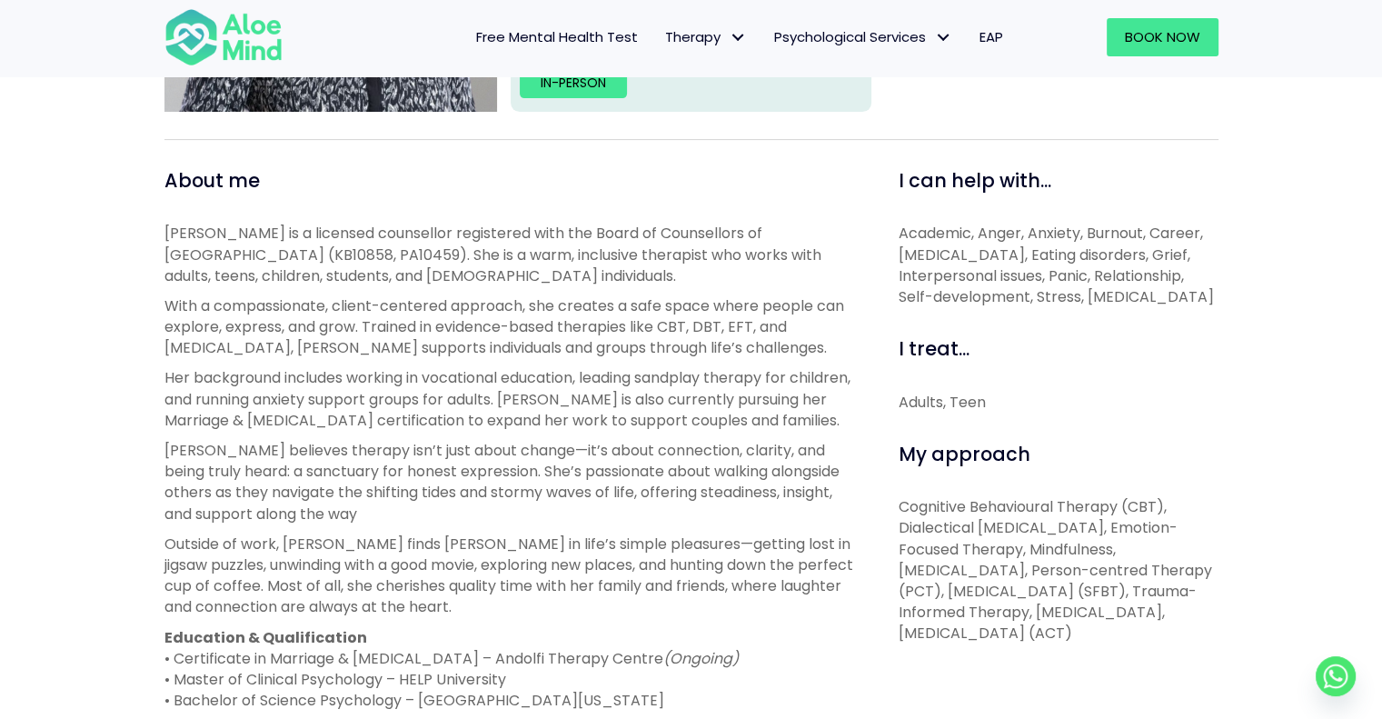
scroll to position [552, 0]
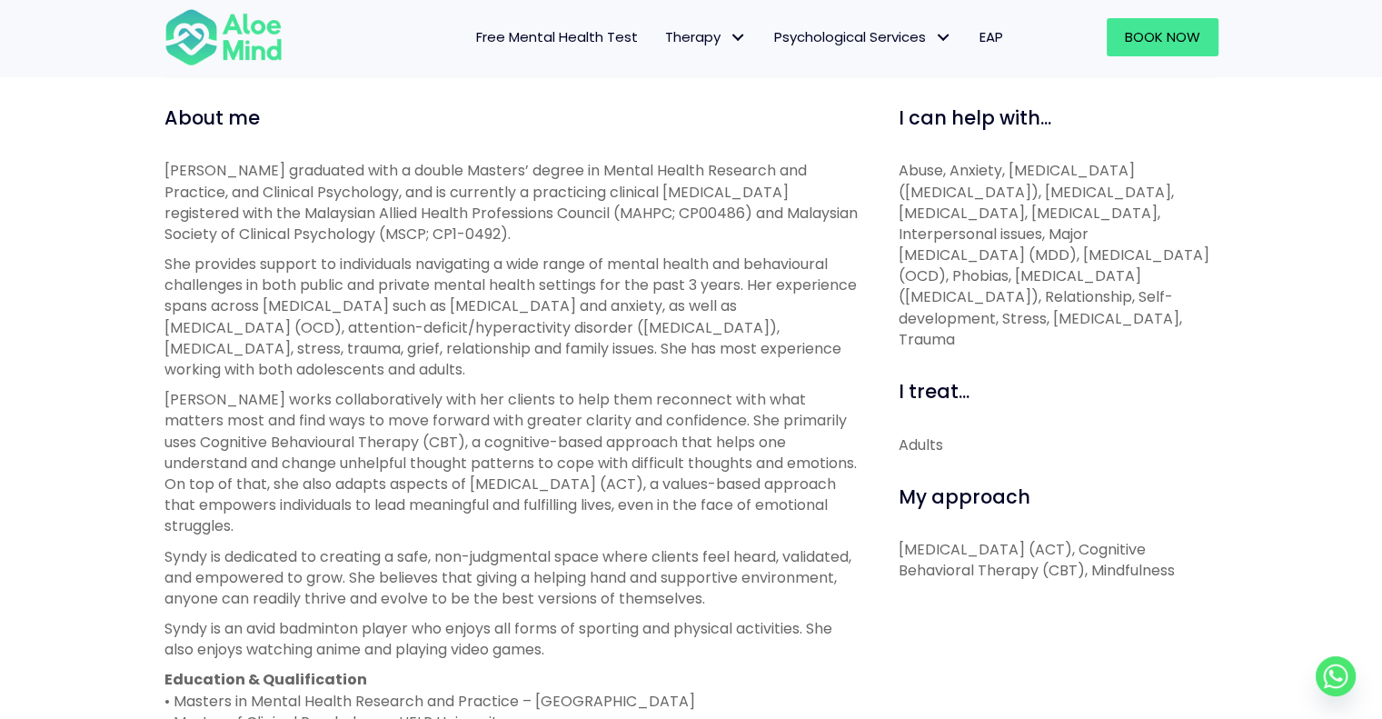
scroll to position [645, 0]
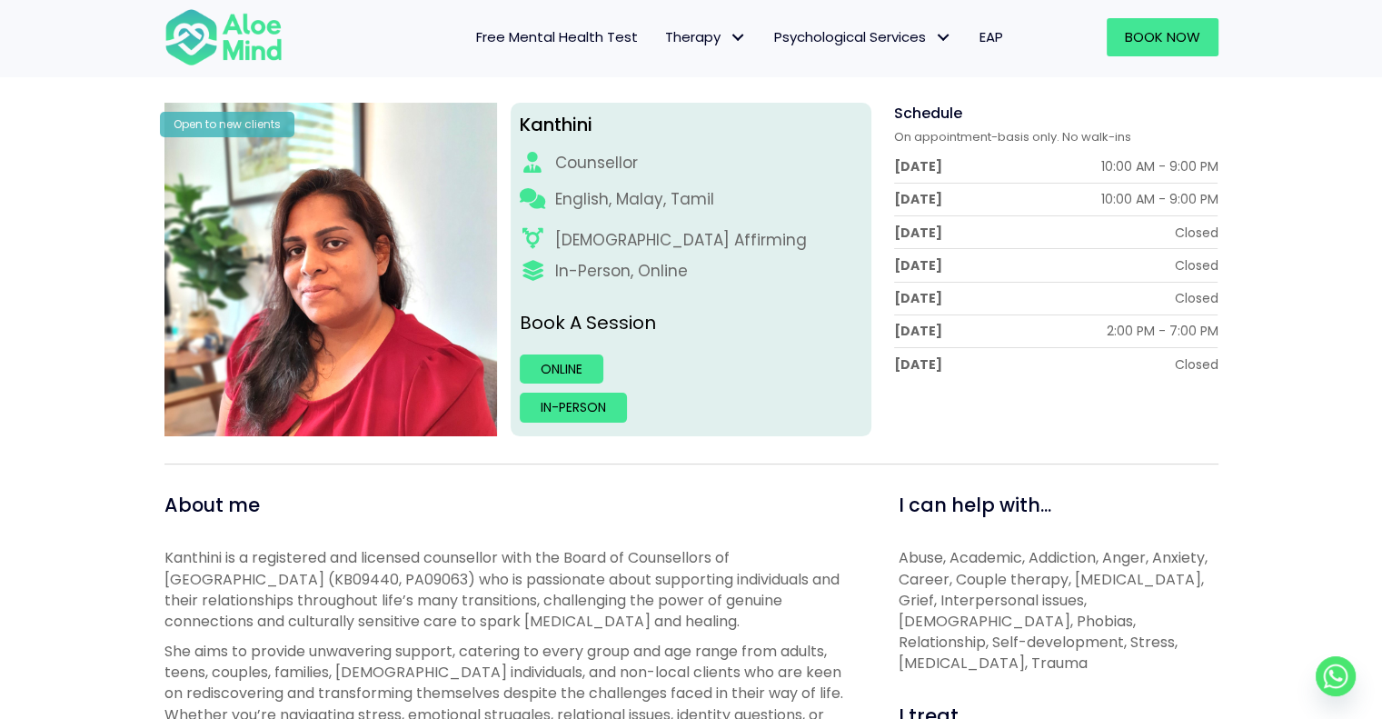
scroll to position [229, 0]
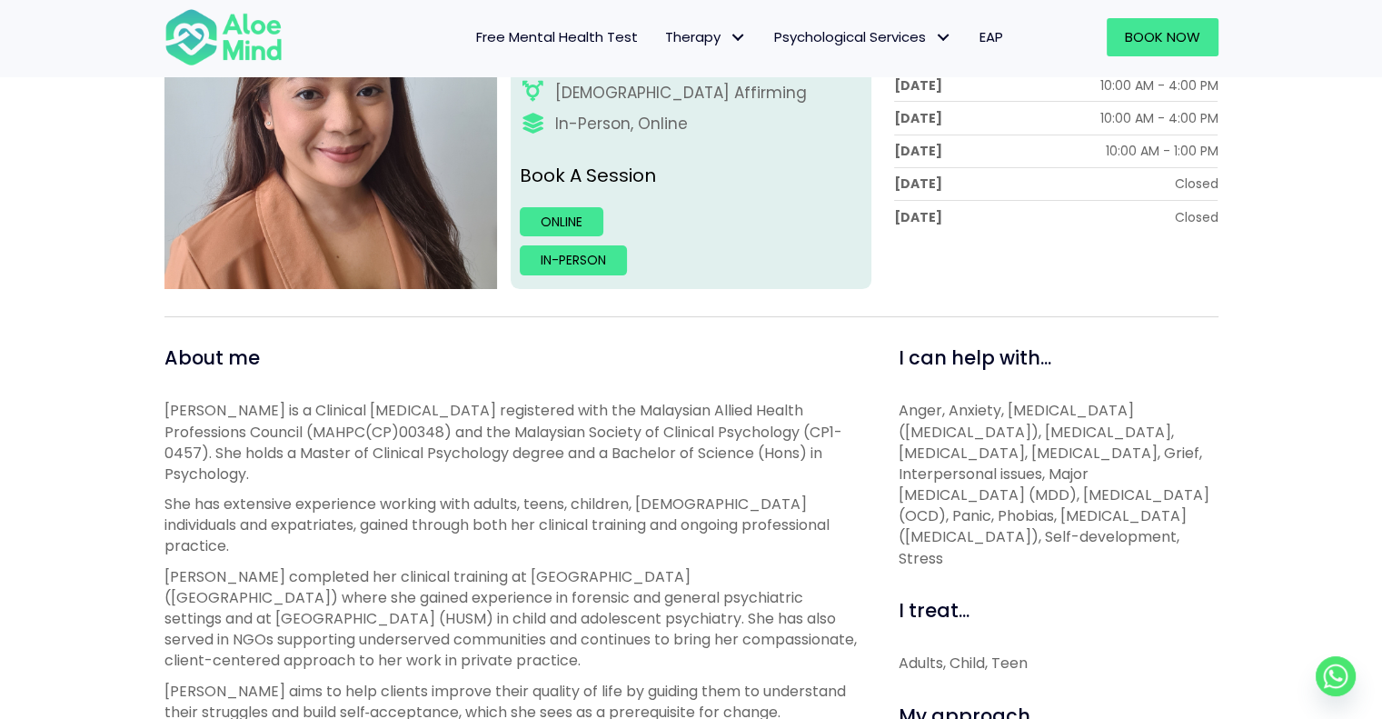
scroll to position [393, 0]
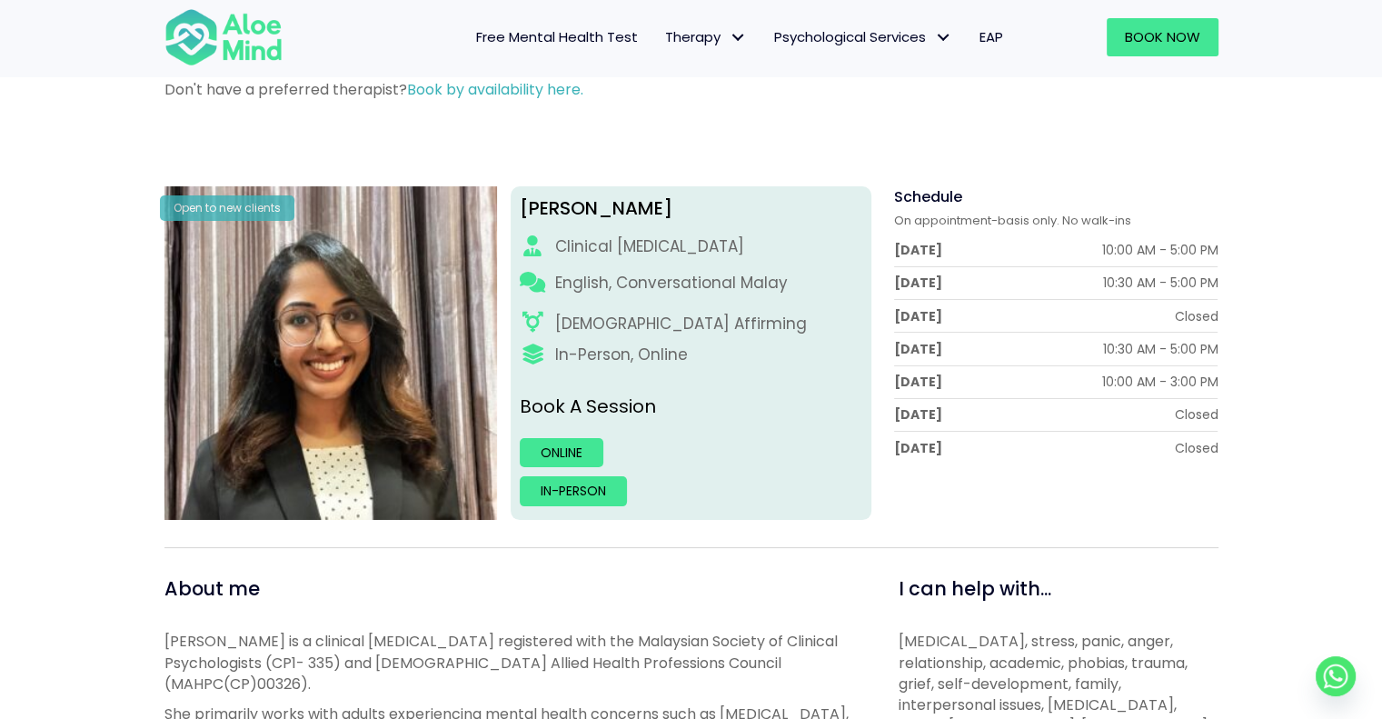
scroll to position [144, 0]
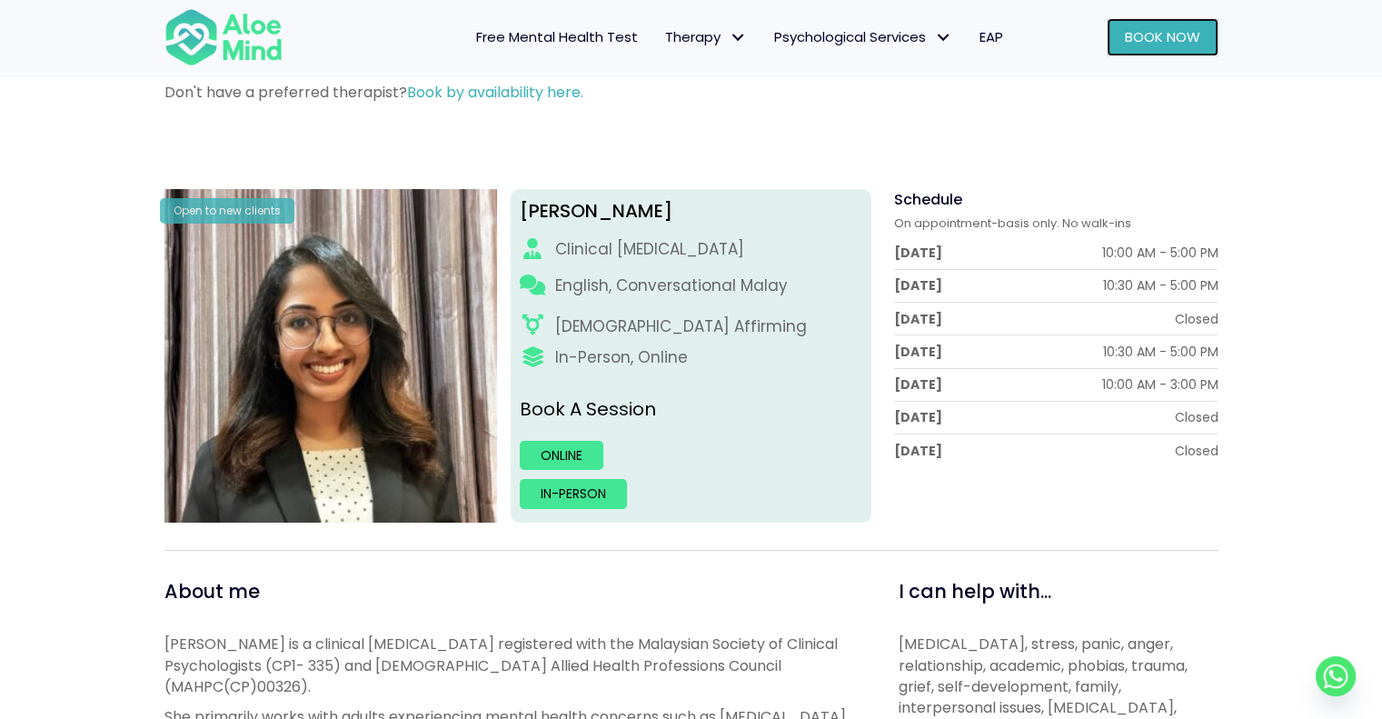
click at [1142, 37] on span "Book Now" at bounding box center [1162, 36] width 75 height 19
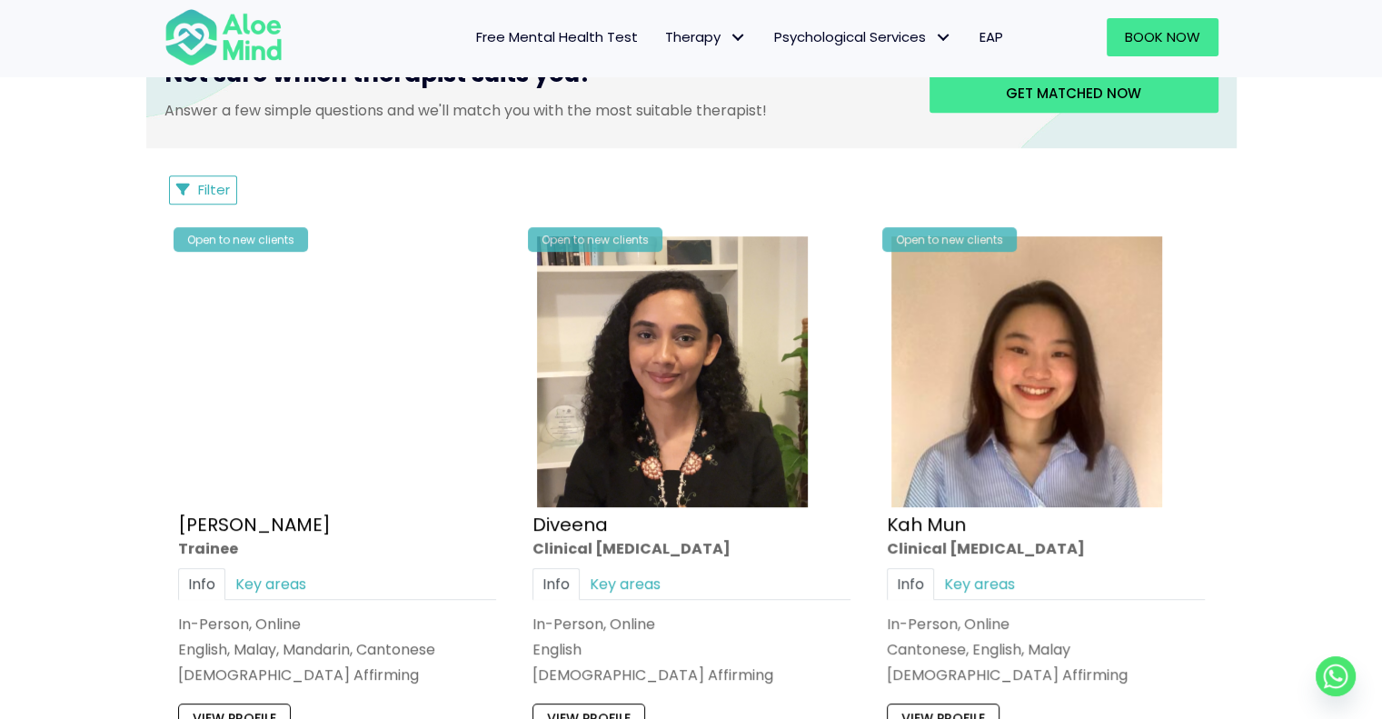
scroll to position [861, 0]
